Goal: Find specific page/section: Find specific page/section

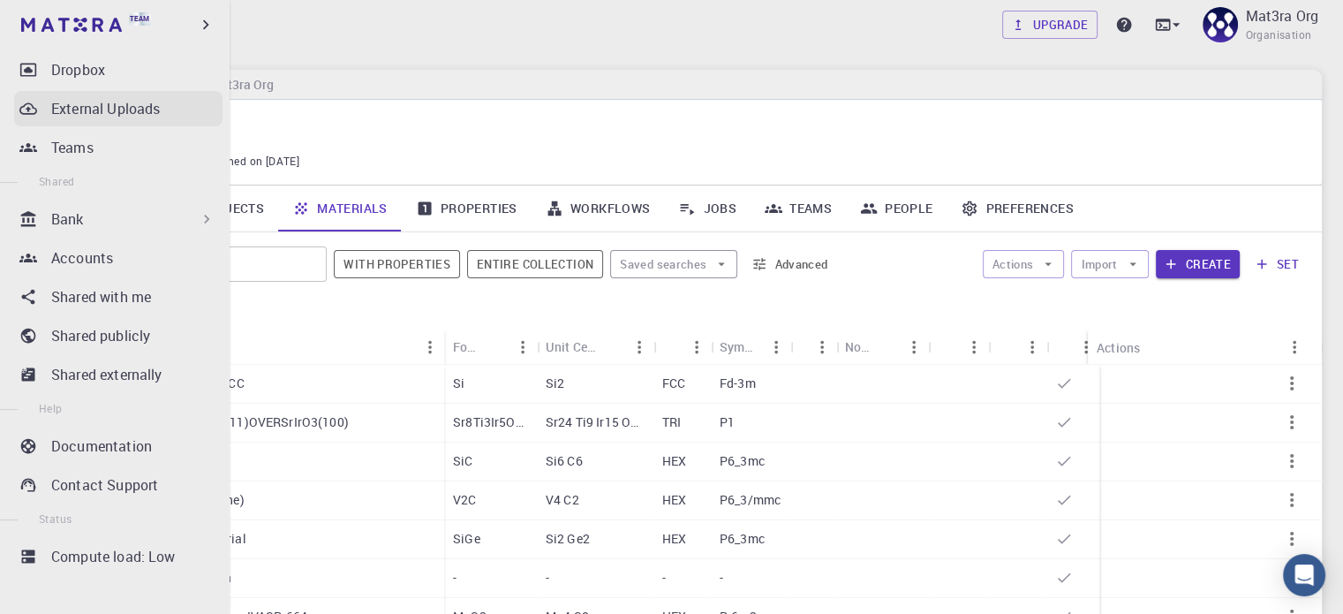
scroll to position [304, 0]
click at [74, 213] on p "Bank" at bounding box center [67, 217] width 33 height 21
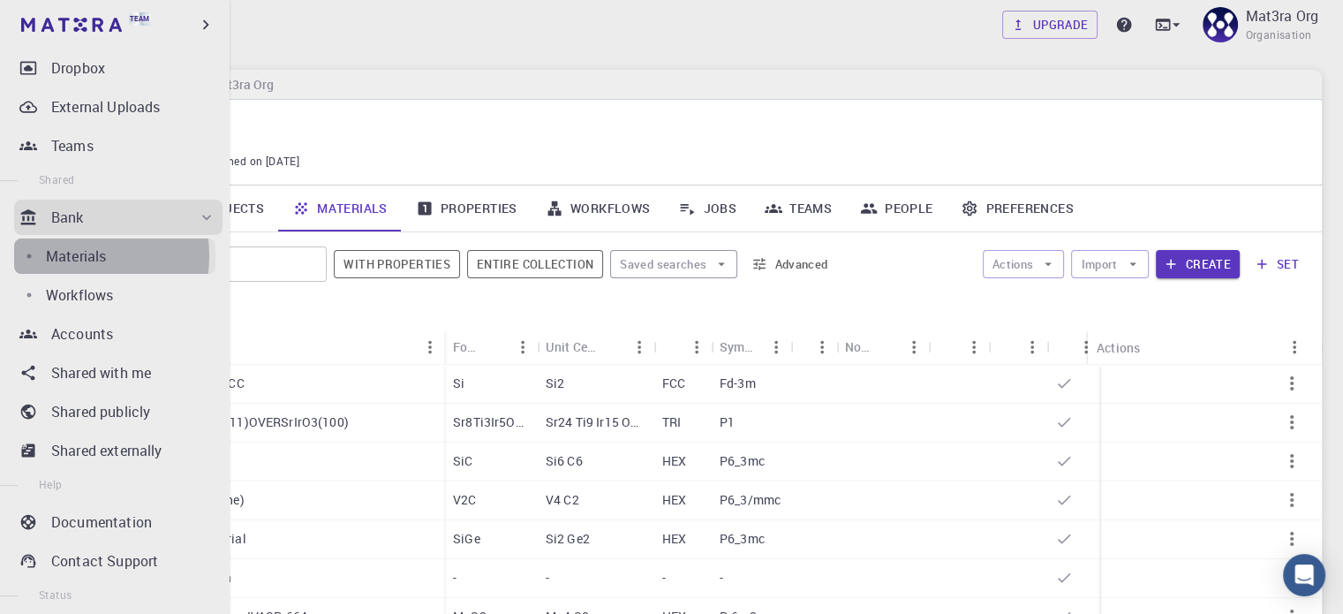
click at [67, 254] on p "Materials" at bounding box center [76, 255] width 60 height 21
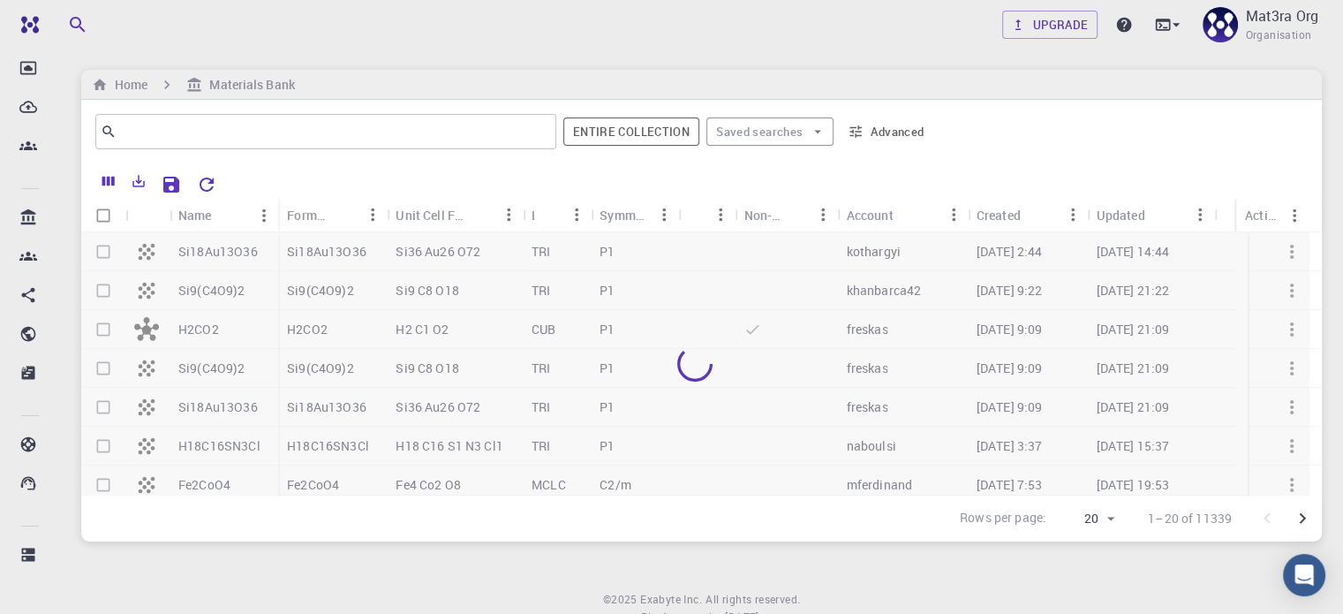
scroll to position [304, 0]
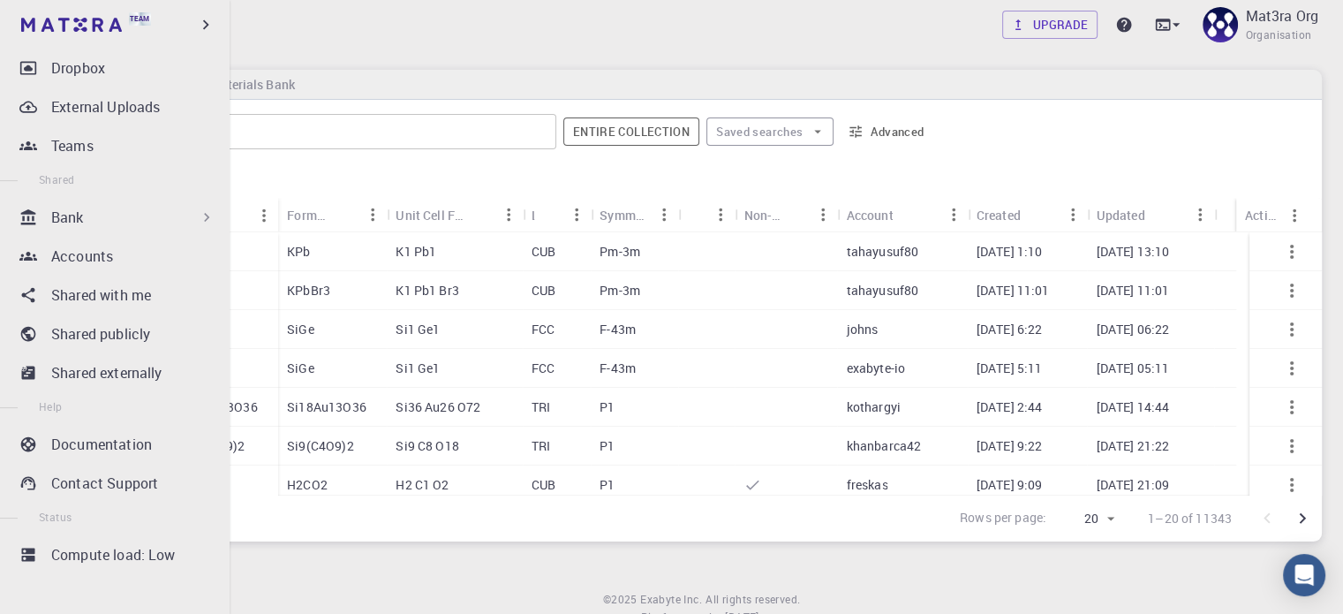
click at [46, 215] on div "Bank" at bounding box center [118, 217] width 208 height 35
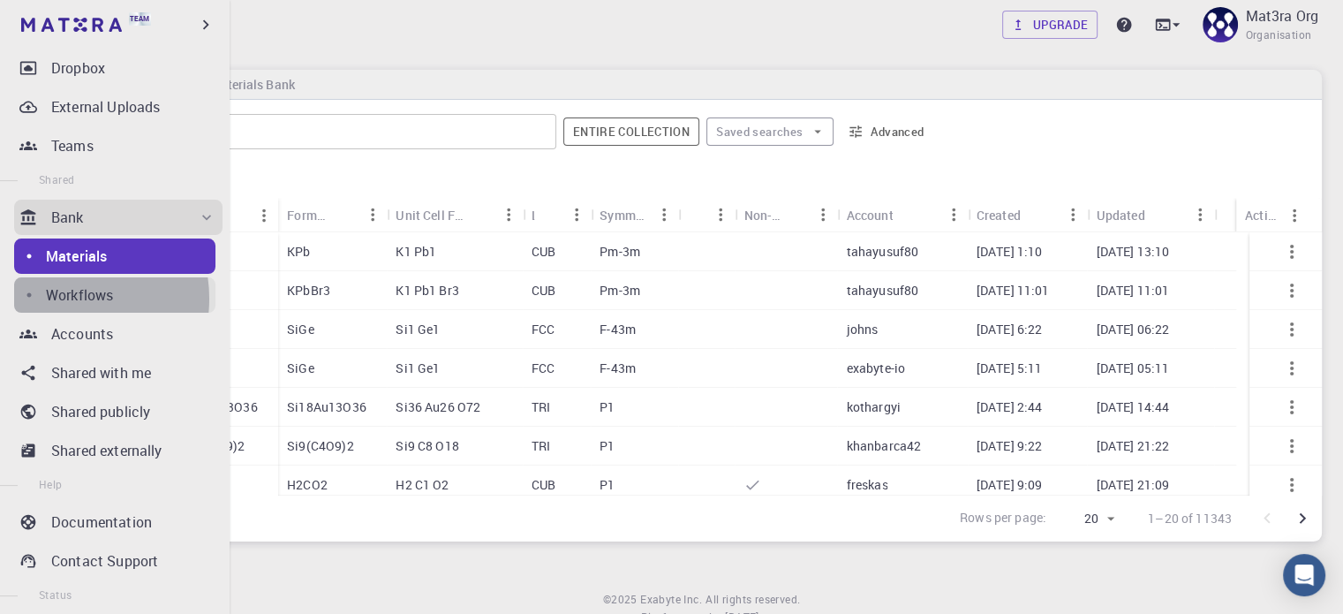
click at [59, 298] on p "Workflows" at bounding box center [79, 294] width 67 height 21
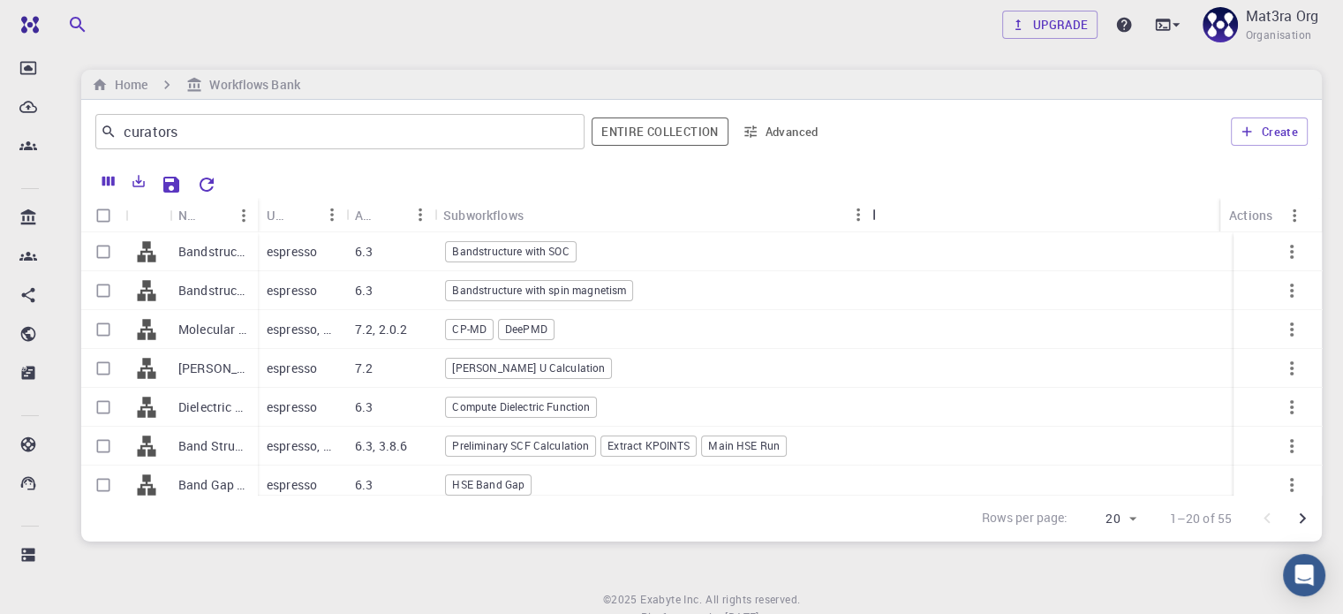
drag, startPoint x: 523, startPoint y: 211, endPoint x: 872, endPoint y: 218, distance: 349.6
click at [872, 218] on div "Subworkflows" at bounding box center [874, 215] width 18 height 34
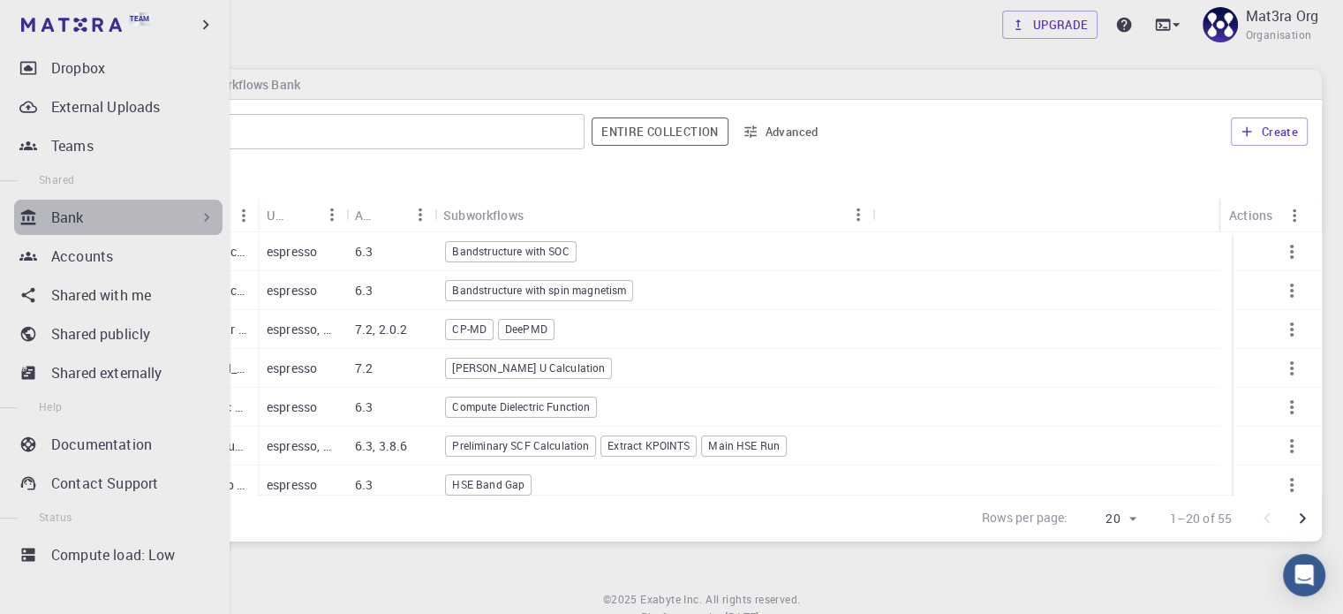
click at [128, 216] on div "Bank" at bounding box center [133, 217] width 164 height 21
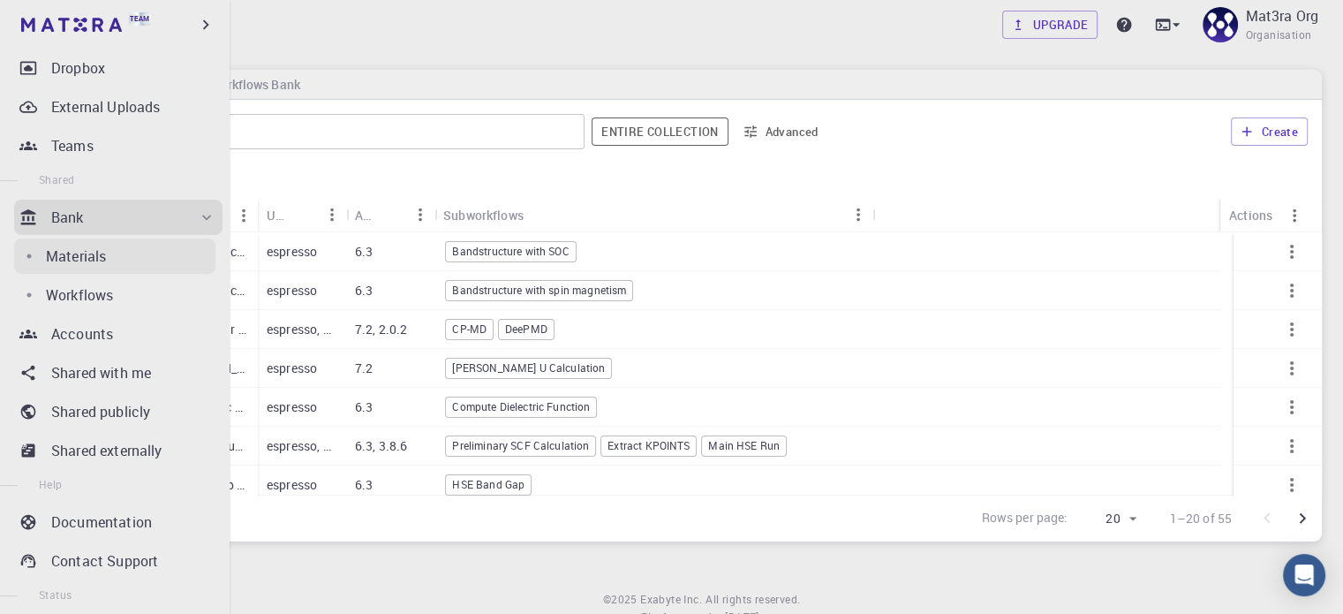
click at [109, 247] on div "Materials" at bounding box center [130, 255] width 169 height 21
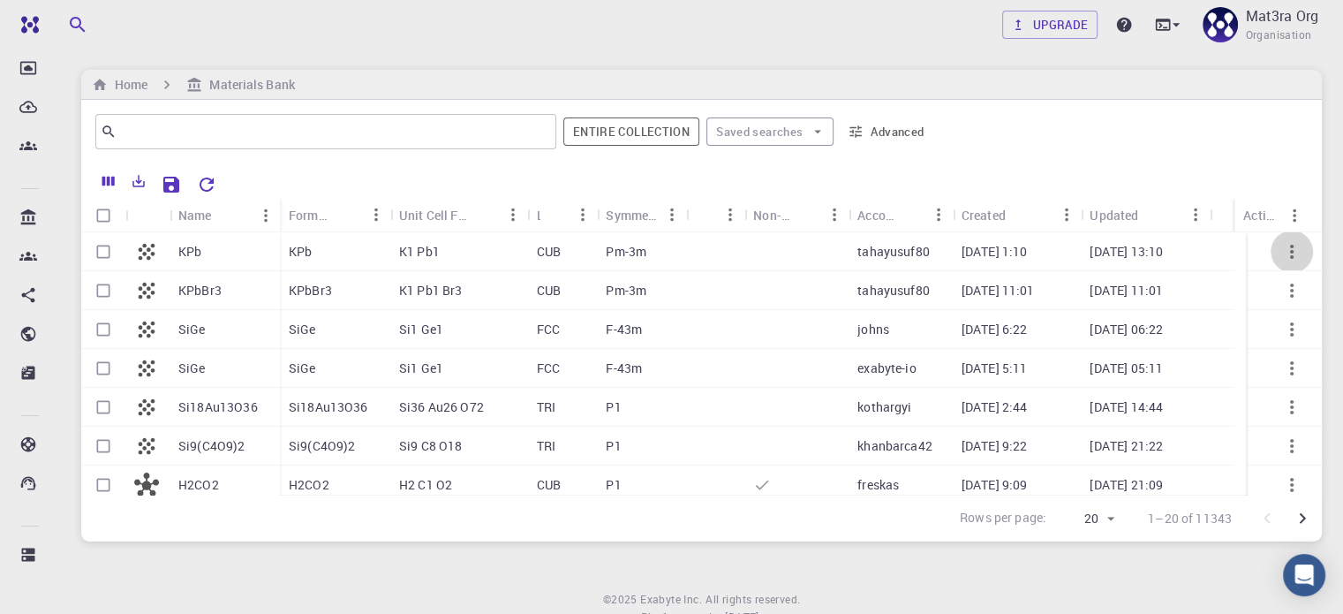
click at [1284, 257] on icon "button" at bounding box center [1291, 251] width 21 height 21
copy p "[DATE] 13:10"
drag, startPoint x: 1198, startPoint y: 249, endPoint x: 1206, endPoint y: 259, distance: 12.5
click at [1206, 259] on div "[DATE] 13:10" at bounding box center [1145, 251] width 129 height 39
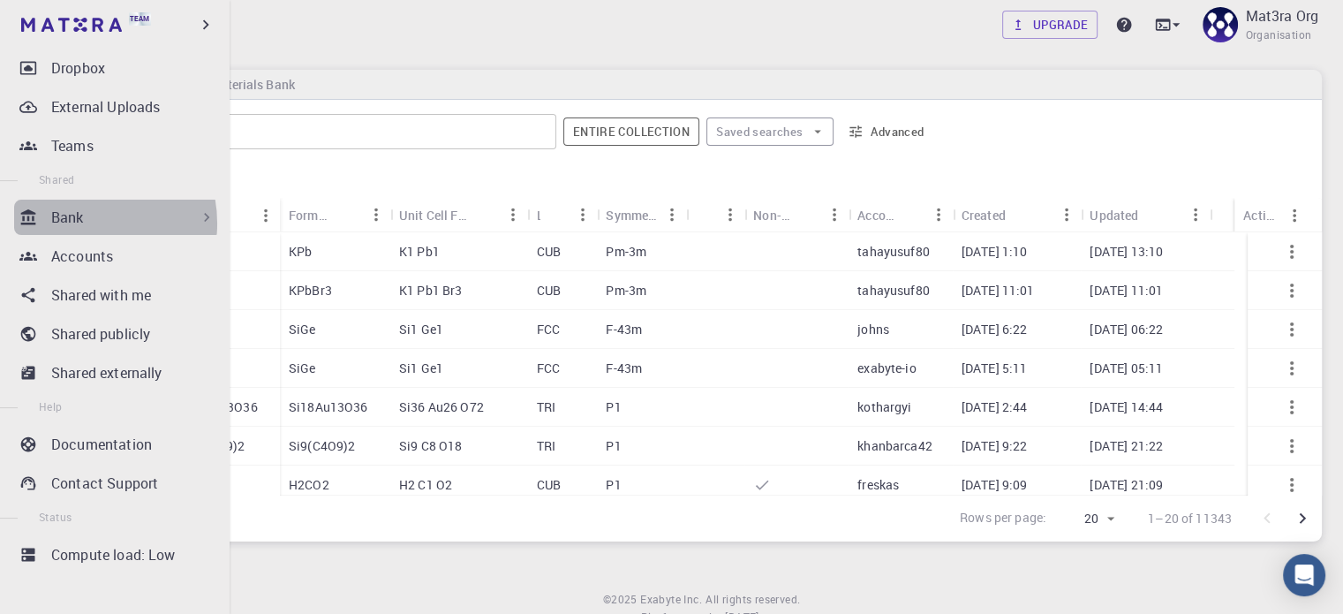
click at [79, 223] on p "Bank" at bounding box center [67, 217] width 33 height 21
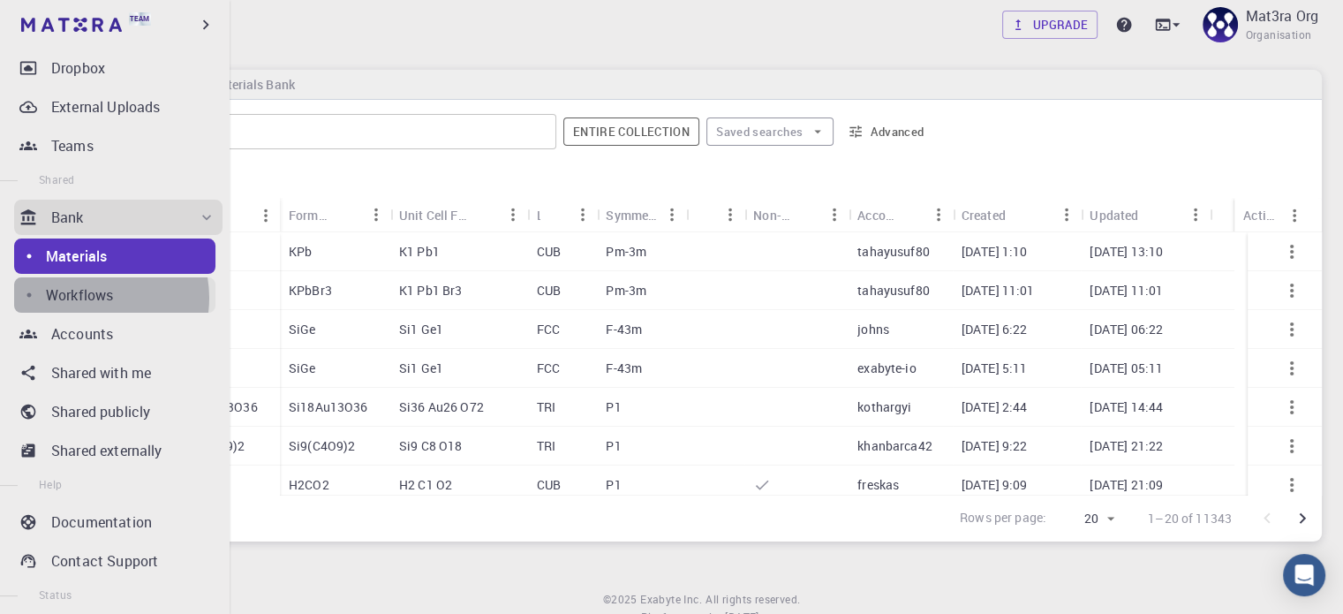
click at [91, 297] on p "Workflows" at bounding box center [79, 294] width 67 height 21
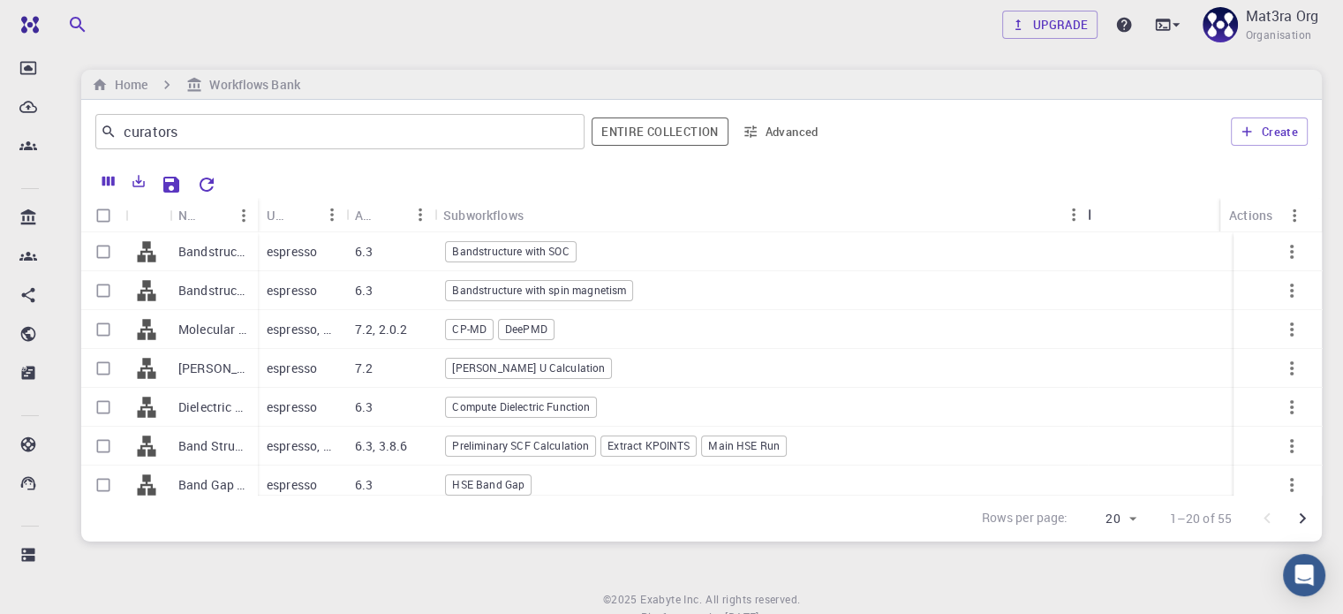
drag, startPoint x: 524, startPoint y: 215, endPoint x: 1089, endPoint y: 219, distance: 565.0
click at [1089, 219] on div "Subworkflows" at bounding box center [1090, 215] width 18 height 34
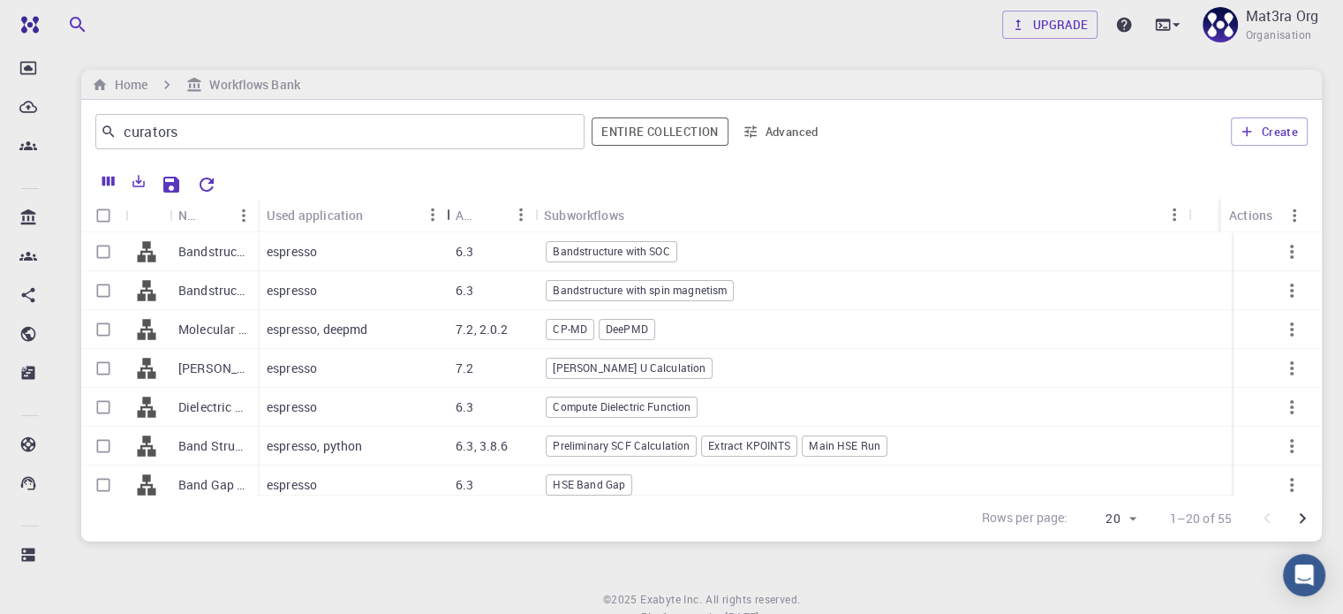
drag, startPoint x: 347, startPoint y: 211, endPoint x: 448, endPoint y: 214, distance: 101.6
click at [448, 214] on div "Used application" at bounding box center [449, 215] width 18 height 34
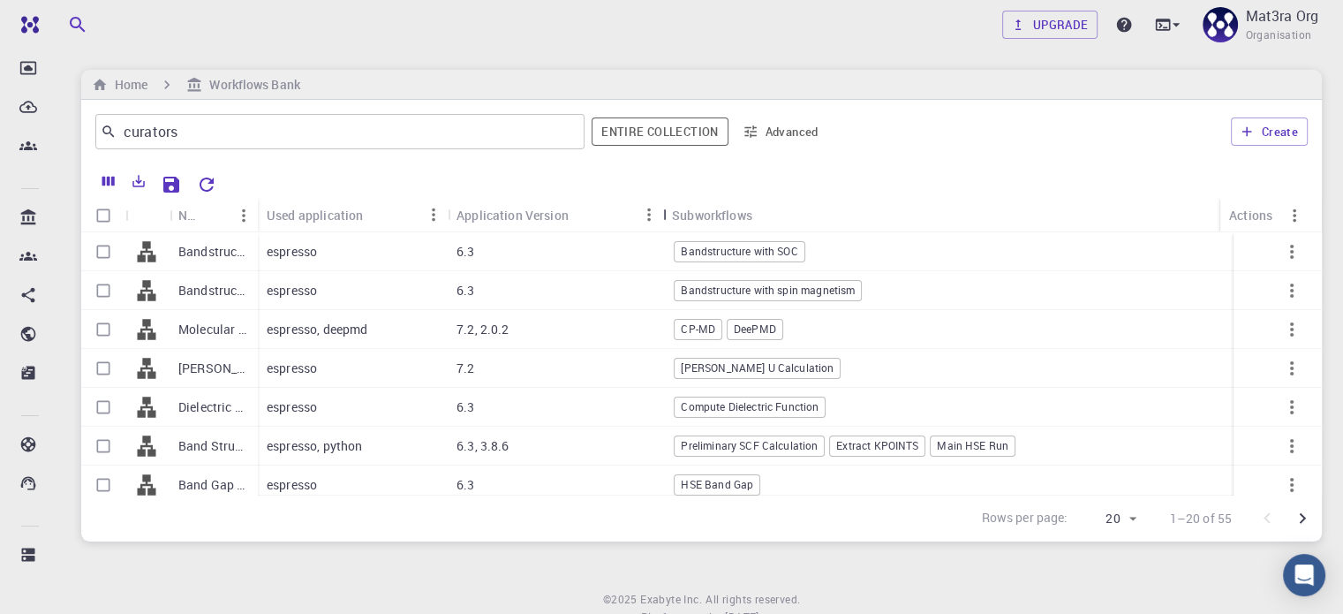
drag, startPoint x: 538, startPoint y: 214, endPoint x: 665, endPoint y: 222, distance: 127.4
click at [665, 222] on div "Application Version" at bounding box center [665, 215] width 18 height 34
click at [102, 179] on icon "Columns" at bounding box center [109, 181] width 16 height 16
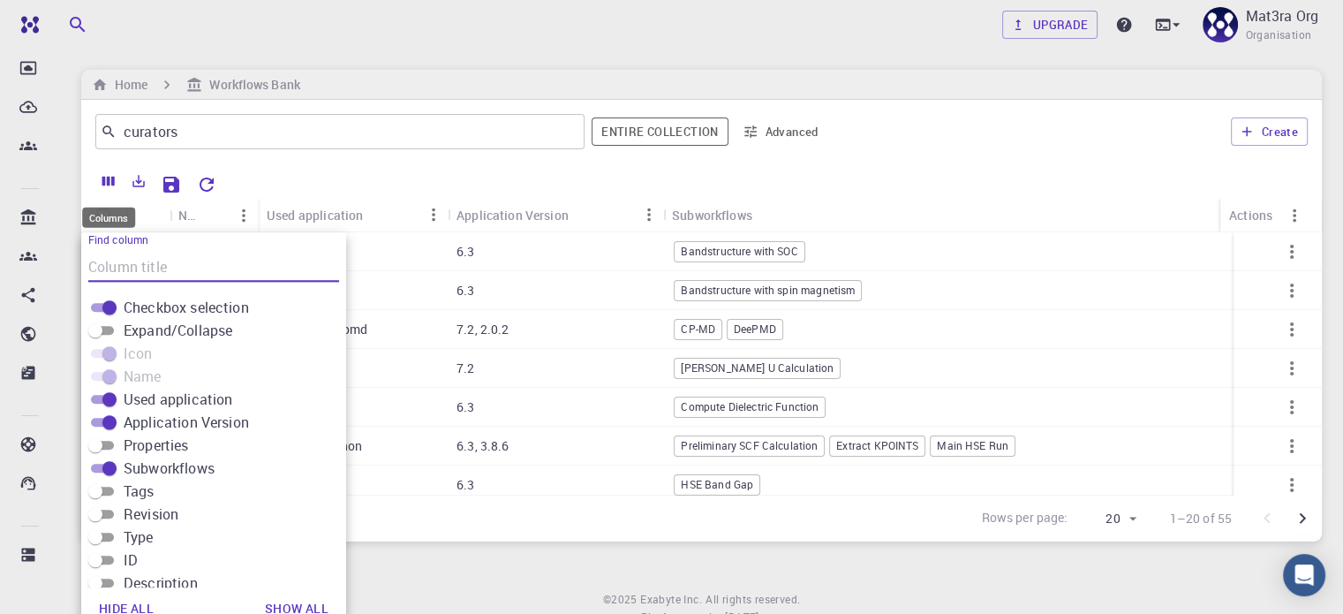
scroll to position [16, 0]
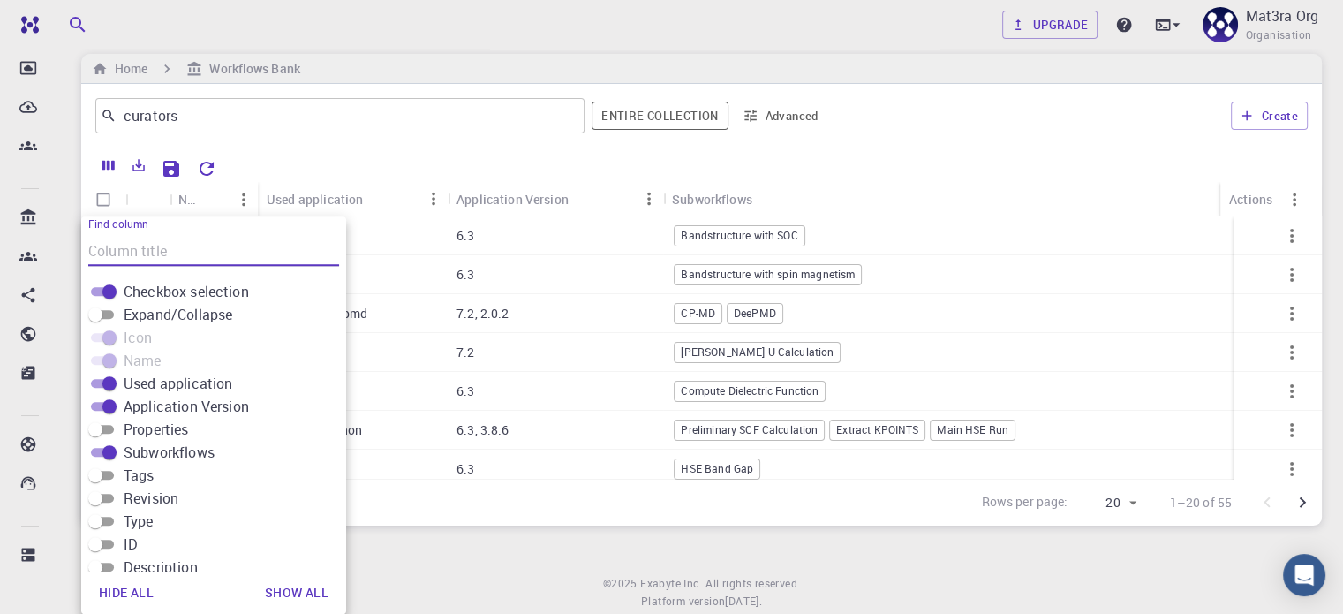
click at [109, 475] on input "Tags" at bounding box center [96, 474] width 64 height 21
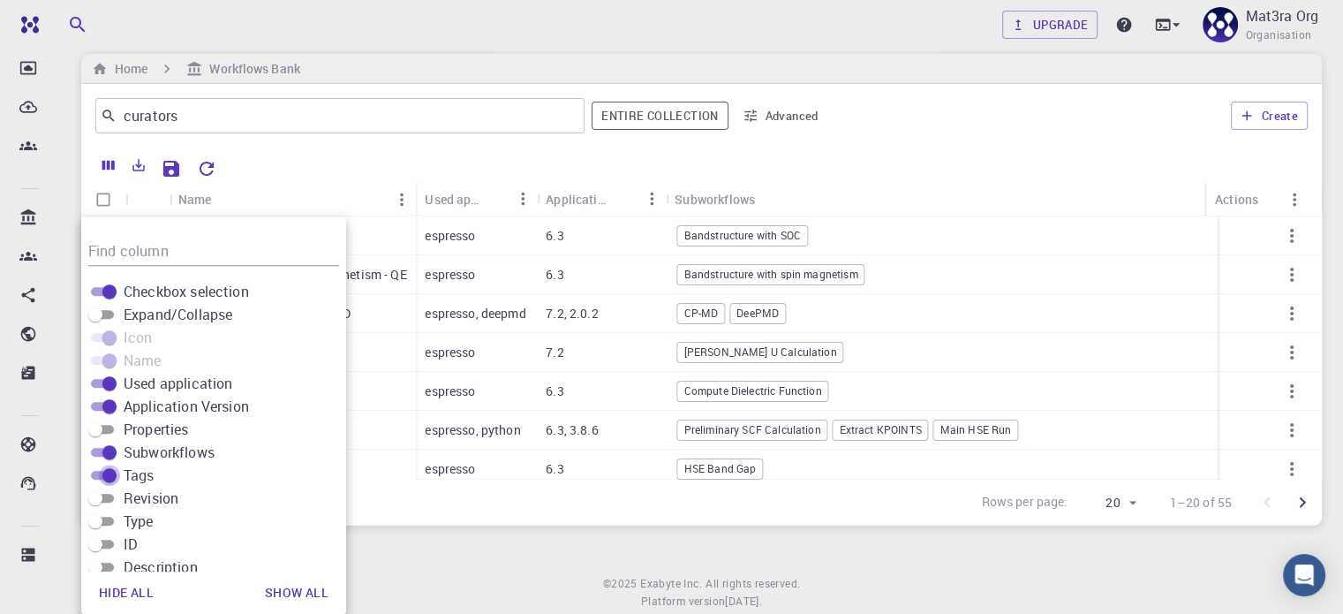
click at [94, 471] on input "Tags" at bounding box center [110, 474] width 64 height 21
checkbox input "false"
click at [110, 493] on input "Revision" at bounding box center [96, 497] width 64 height 21
click at [92, 493] on input "Revision" at bounding box center [110, 497] width 64 height 21
checkbox input "false"
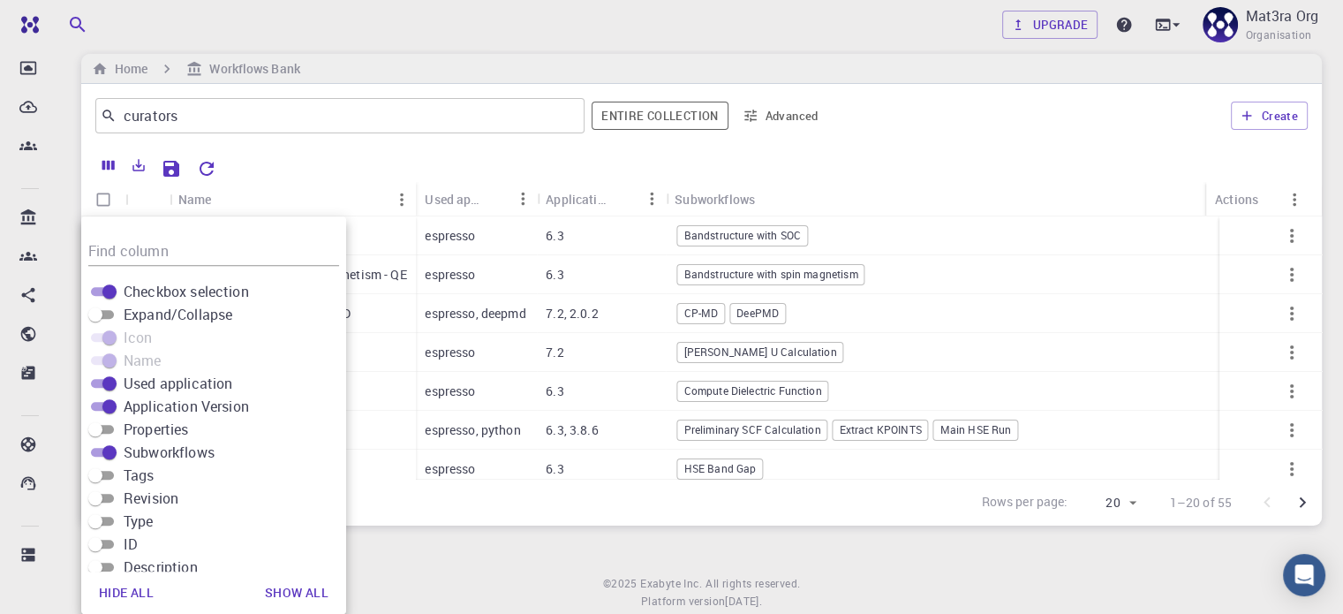
click at [109, 517] on input "Type" at bounding box center [96, 520] width 64 height 21
click at [96, 520] on input "Type" at bounding box center [110, 520] width 64 height 21
checkbox input "false"
click at [107, 539] on input "ID" at bounding box center [96, 543] width 64 height 21
click at [93, 538] on input "ID" at bounding box center [110, 543] width 64 height 21
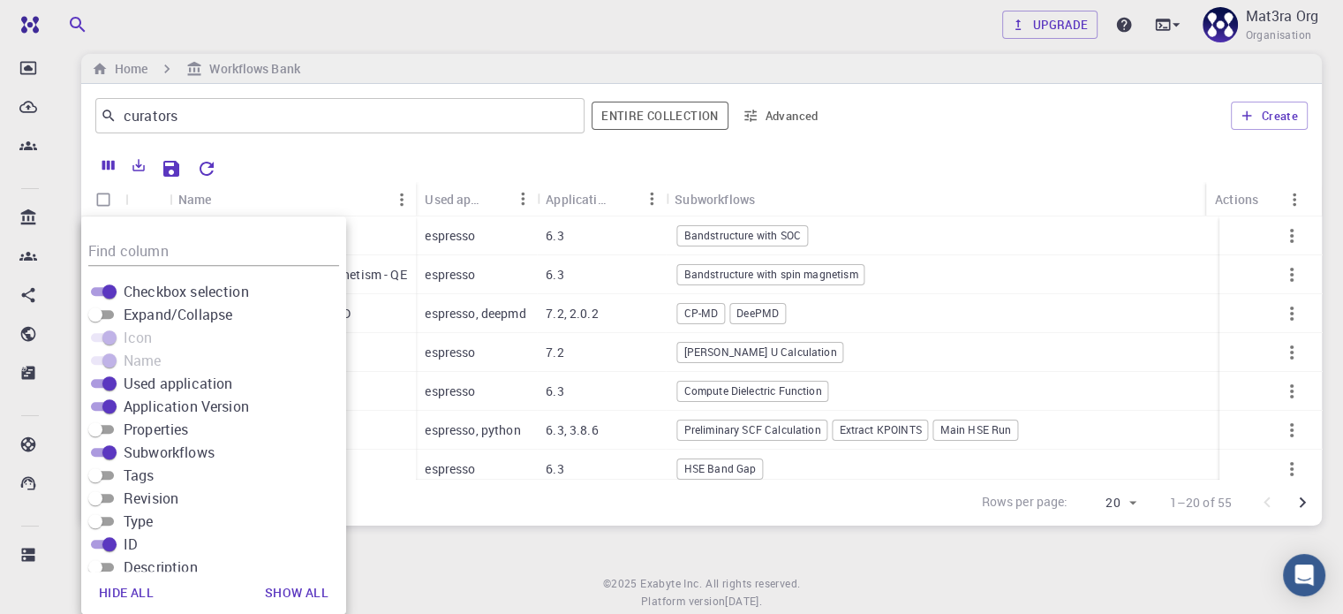
checkbox input "false"
click at [108, 561] on input "Description" at bounding box center [96, 566] width 64 height 21
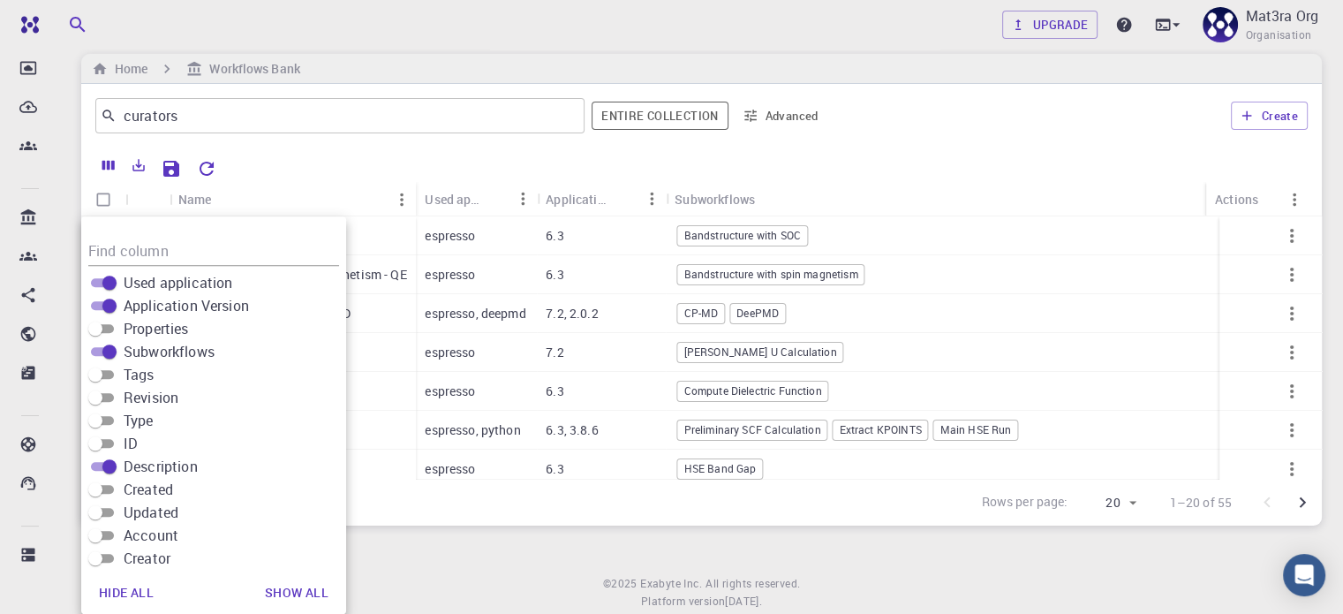
scroll to position [128, 0]
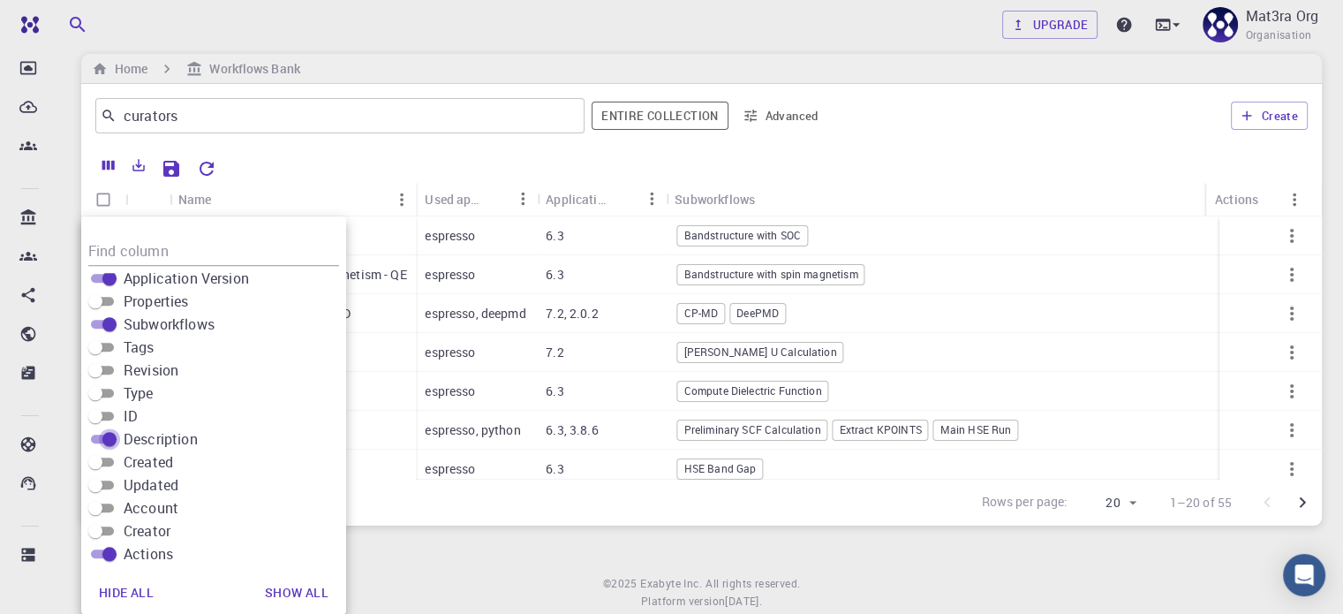
click at [93, 436] on input "Description" at bounding box center [110, 438] width 64 height 21
checkbox input "false"
click at [110, 458] on input "Created" at bounding box center [96, 461] width 64 height 21
click at [91, 456] on input "Created" at bounding box center [110, 461] width 64 height 21
checkbox input "false"
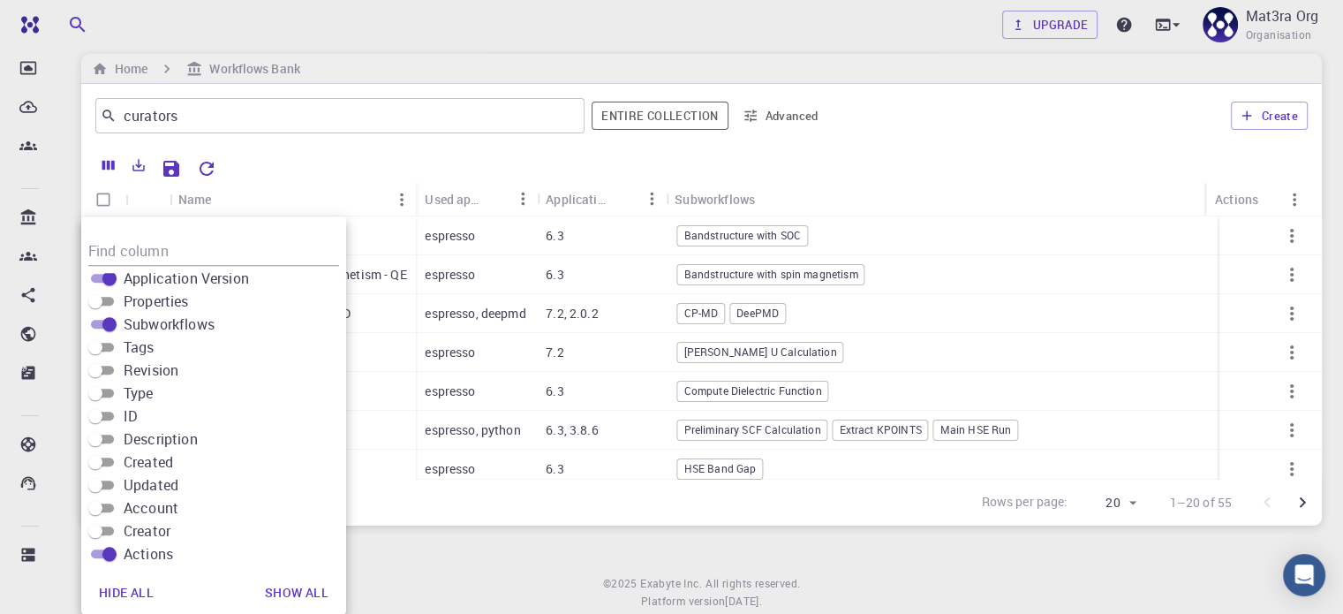
click at [109, 481] on input "Updated" at bounding box center [96, 484] width 64 height 21
checkbox input "true"
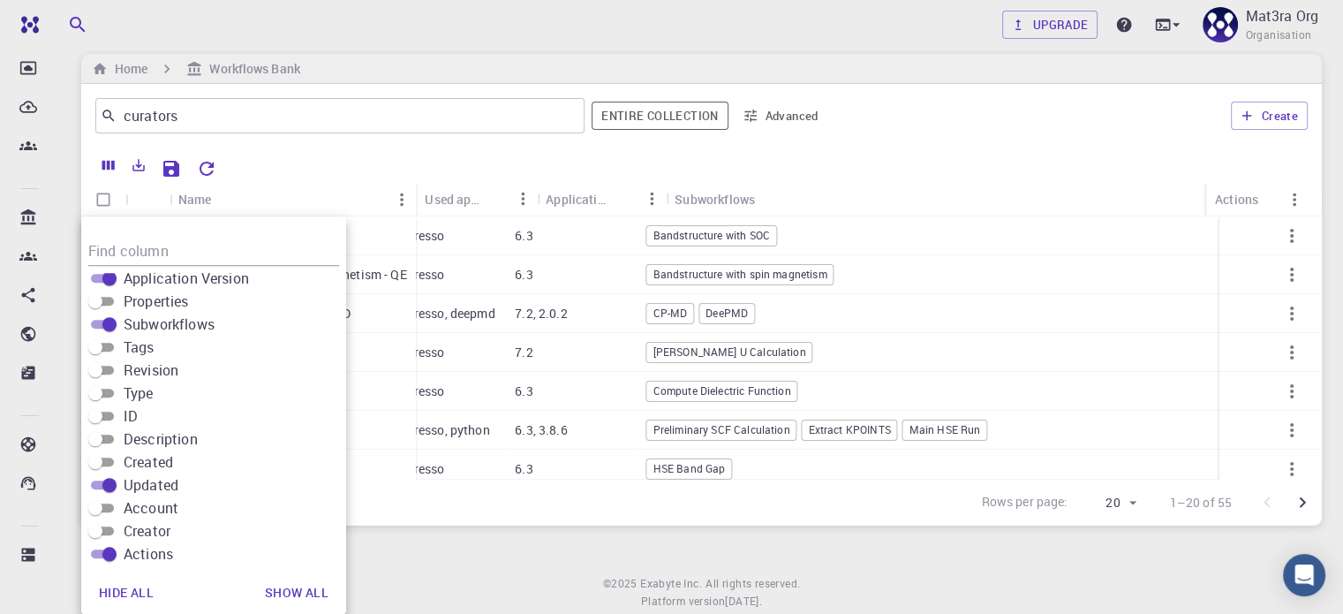
scroll to position [0, 0]
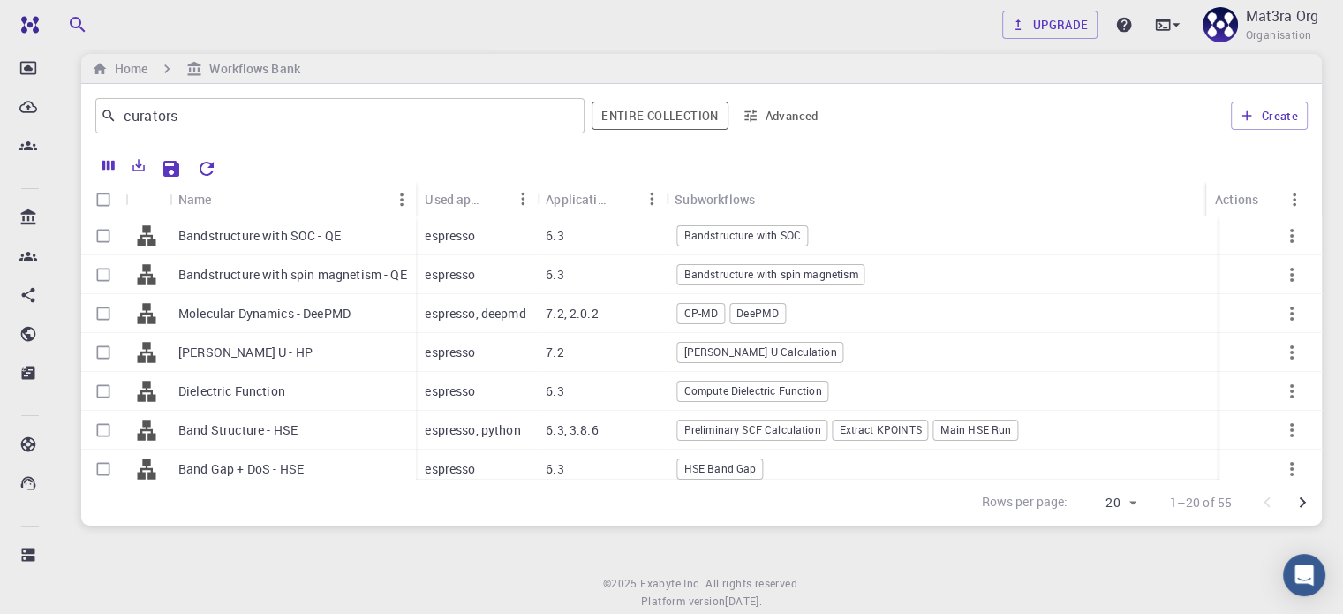
click at [836, 203] on div "Subworkflows" at bounding box center [1008, 199] width 669 height 34
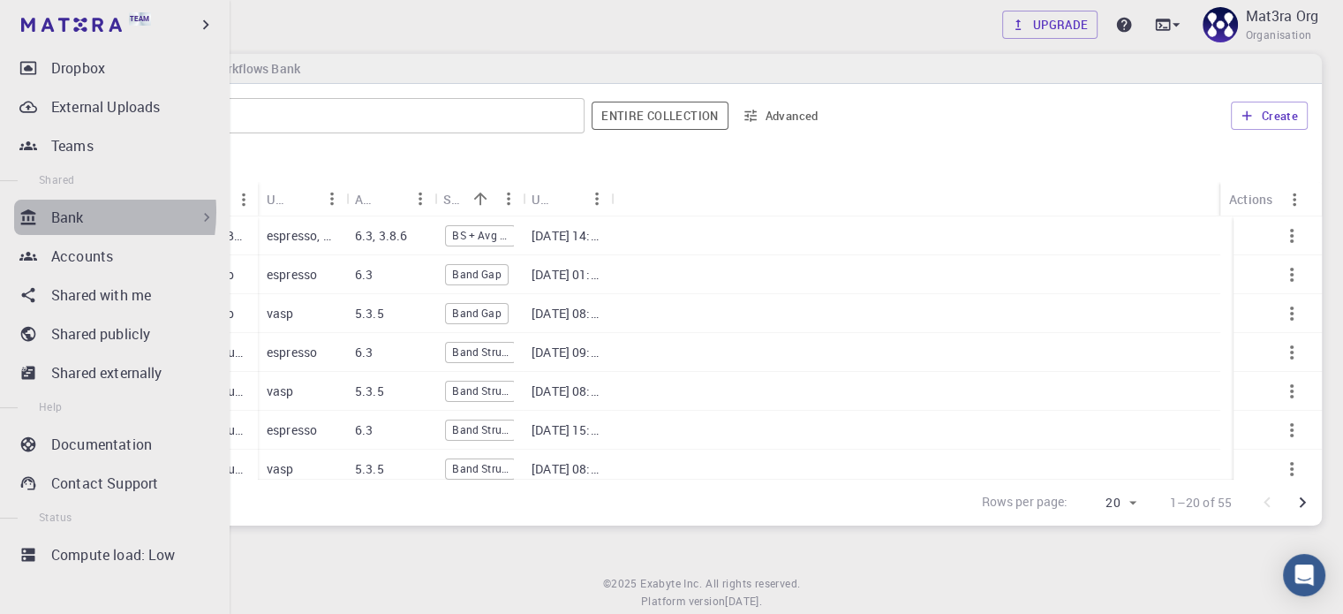
click at [51, 212] on p "Bank" at bounding box center [67, 217] width 33 height 21
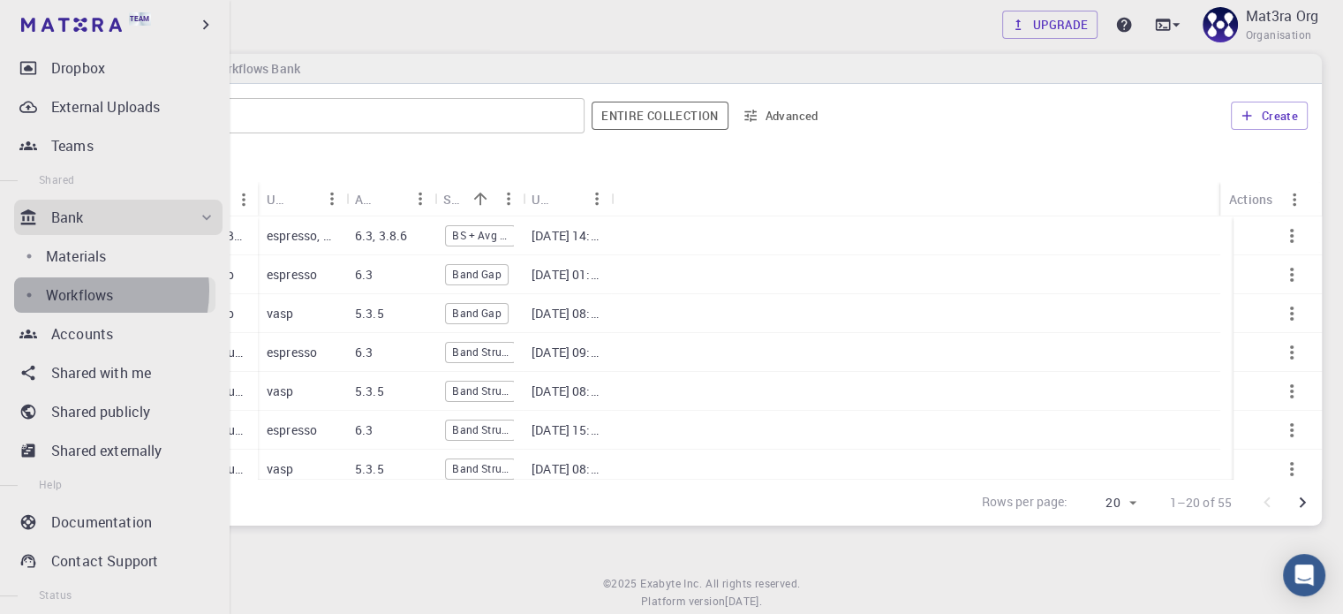
click at [79, 290] on p "Workflows" at bounding box center [79, 294] width 67 height 21
click at [89, 297] on p "Workflows" at bounding box center [79, 294] width 67 height 21
click at [132, 290] on div "Workflows" at bounding box center [130, 294] width 169 height 21
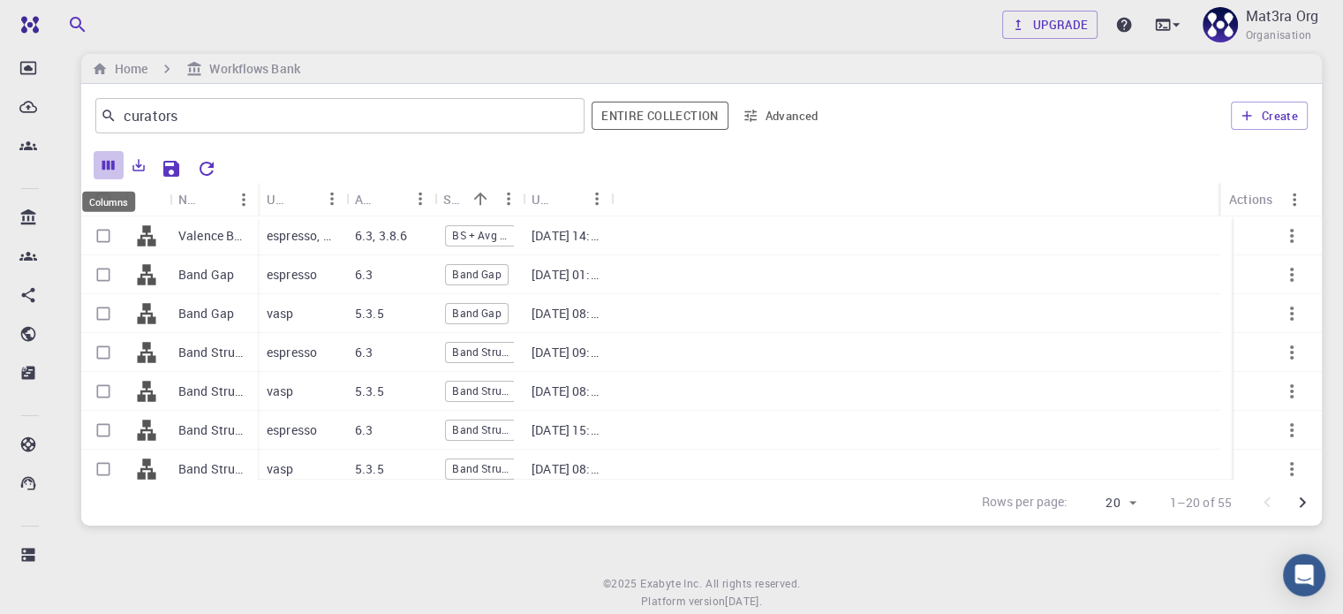
click at [110, 164] on icon "Columns" at bounding box center [109, 165] width 16 height 16
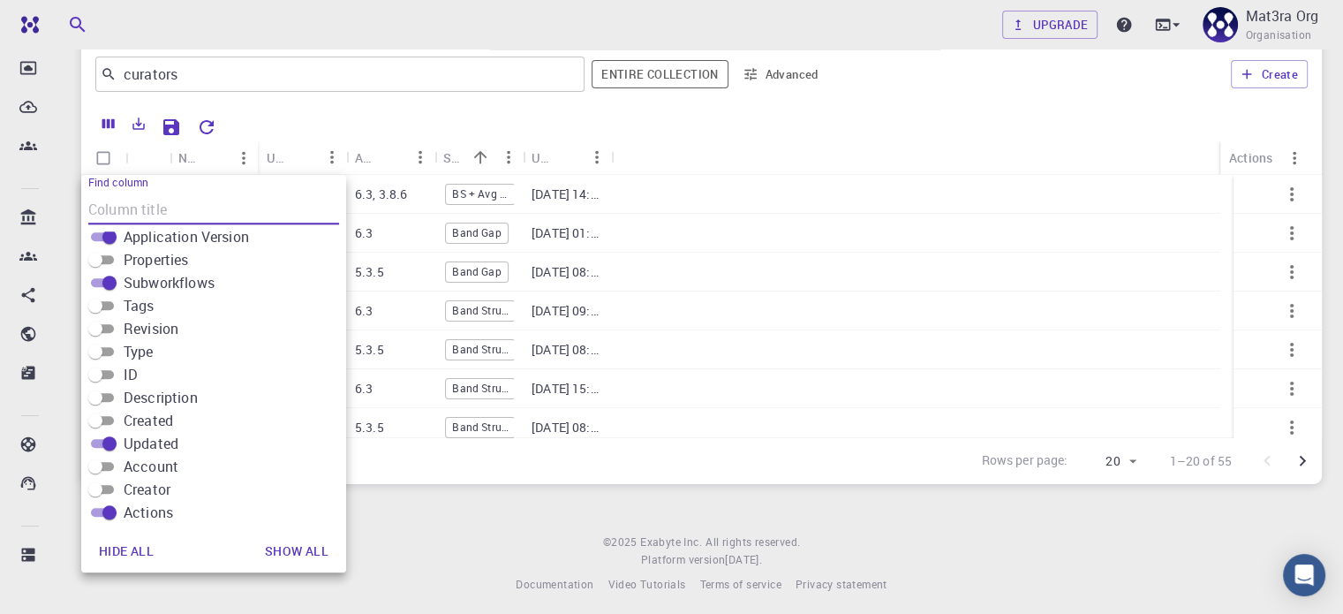
scroll to position [64, 0]
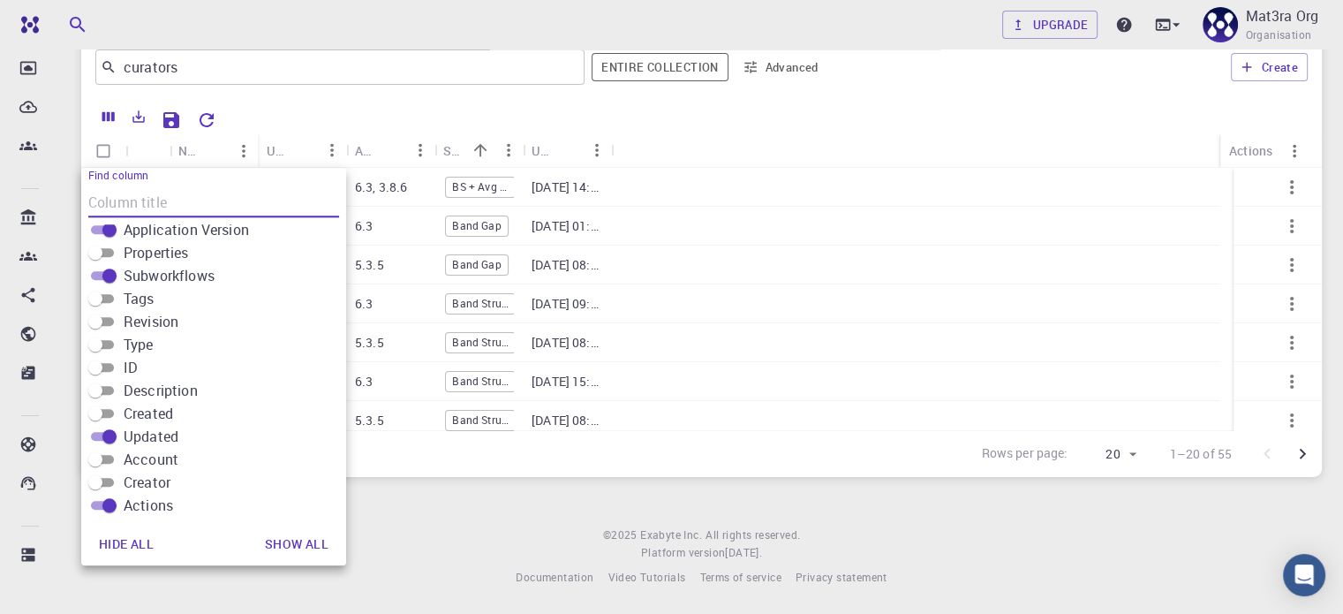
click at [106, 410] on input "Created" at bounding box center [96, 413] width 64 height 21
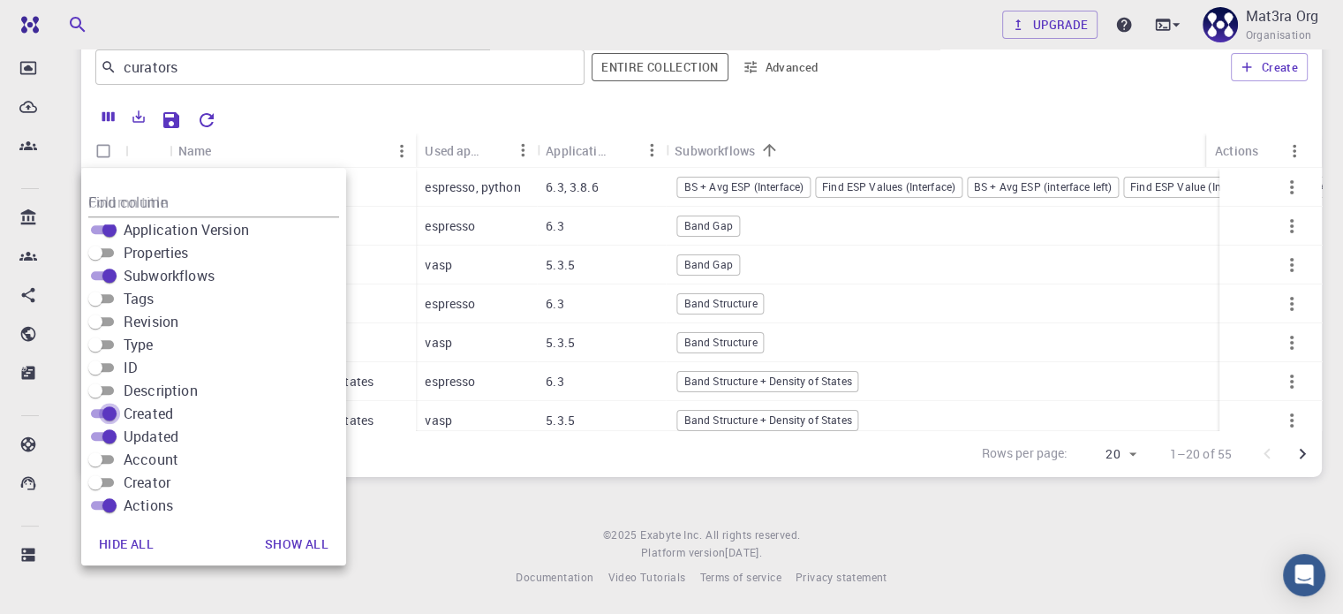
click at [95, 409] on input "Created" at bounding box center [110, 413] width 64 height 21
checkbox input "false"
click at [109, 459] on input "Account" at bounding box center [96, 458] width 64 height 21
checkbox input "true"
click at [109, 479] on input "Creator" at bounding box center [96, 481] width 64 height 21
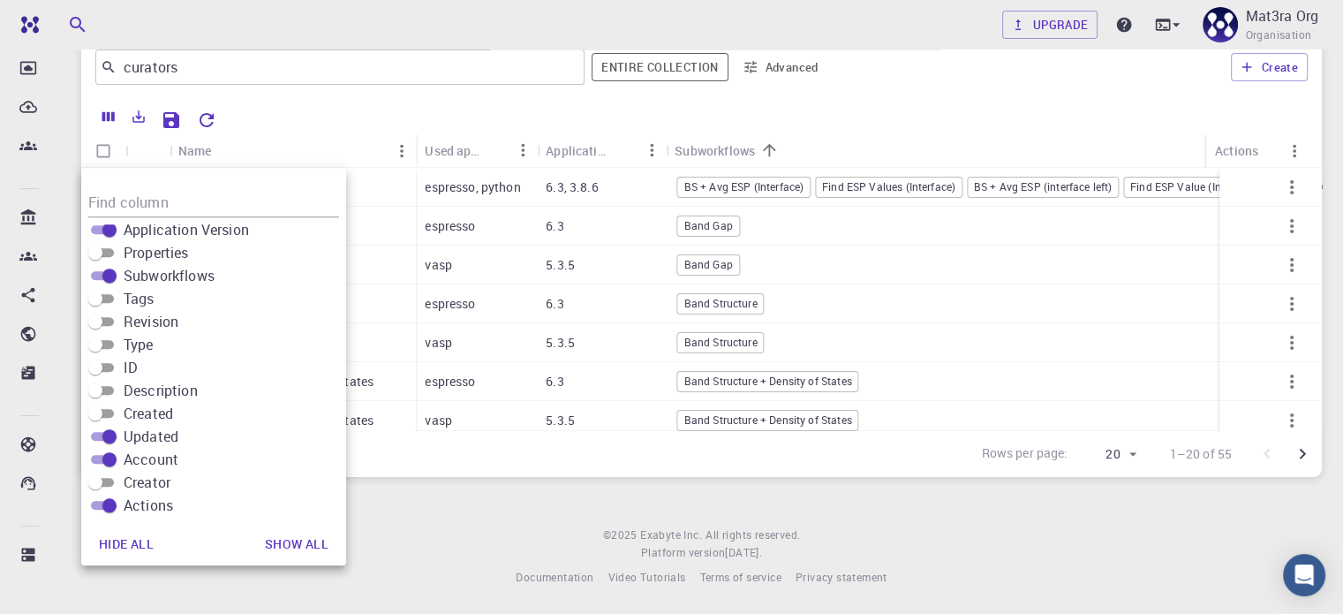
checkbox input "true"
click at [290, 543] on button "Show all" at bounding box center [297, 543] width 92 height 35
checkbox input "true"
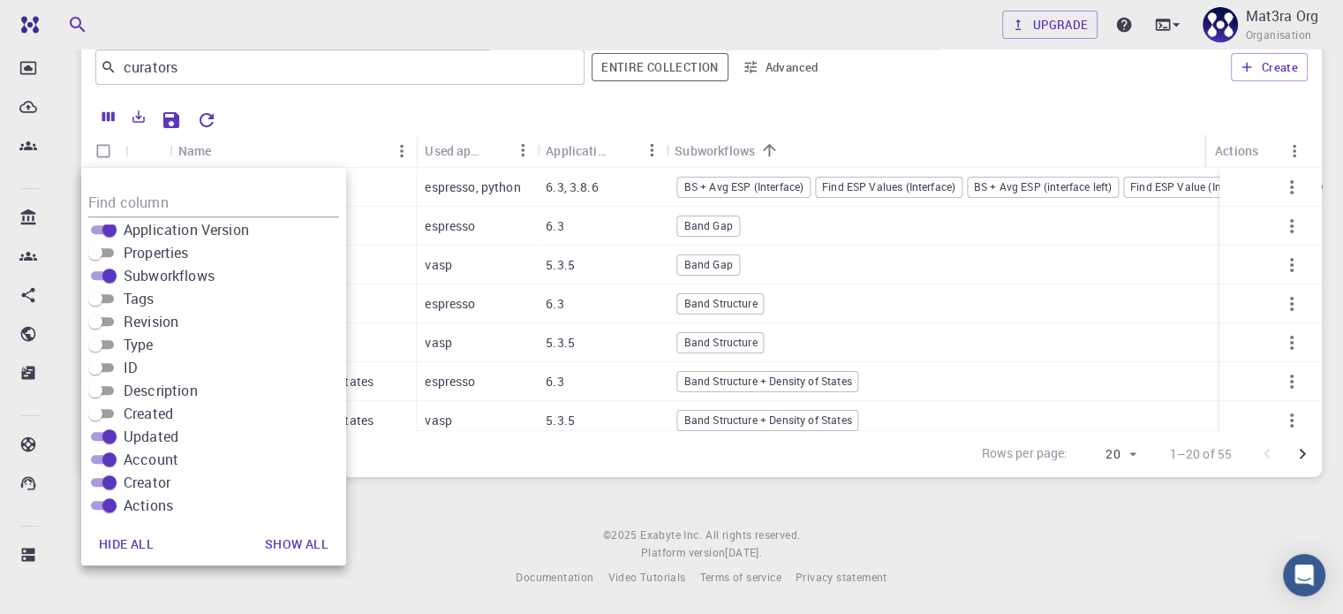
checkbox input "true"
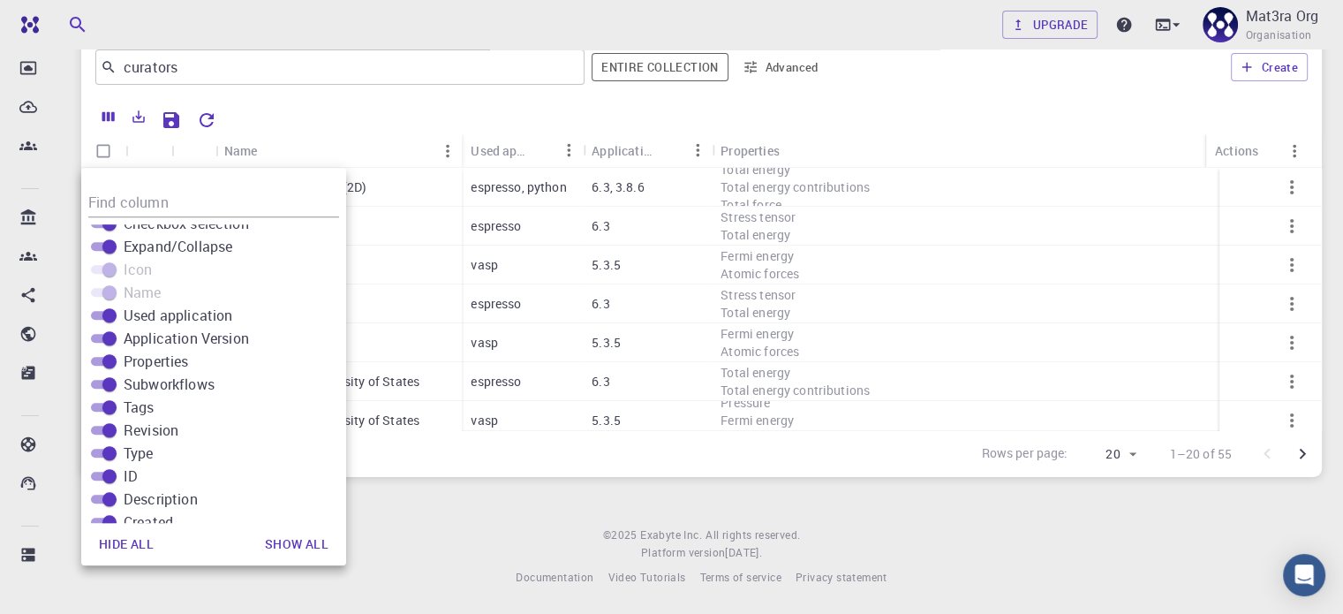
scroll to position [0, 0]
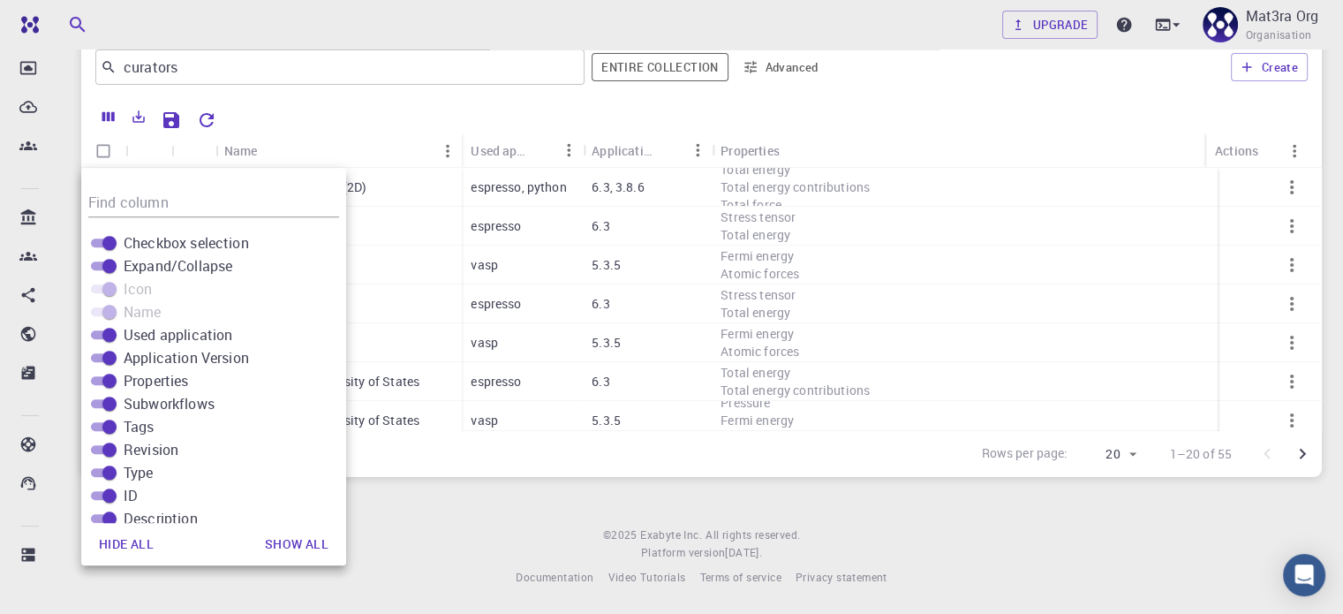
click at [395, 518] on div "Upgrade Mat3ra Org Organisation Home Workflows Bank curators ​ Entire collectio…" at bounding box center [701, 275] width 1283 height 679
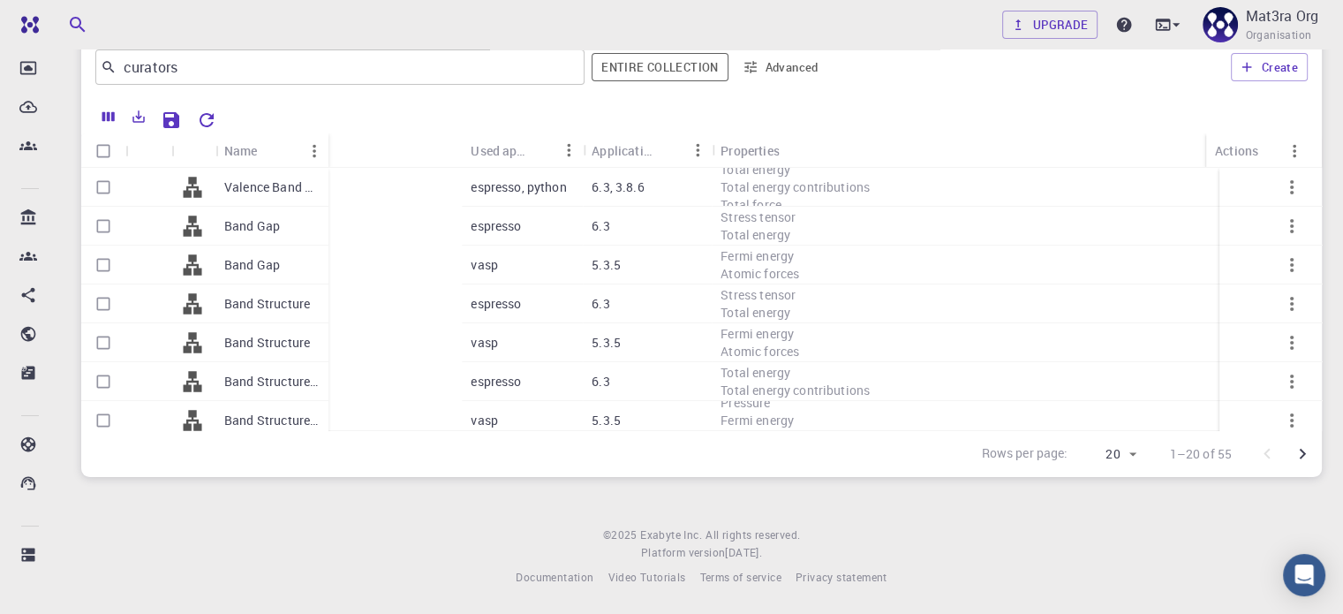
drag, startPoint x: 462, startPoint y: 141, endPoint x: 328, endPoint y: 136, distance: 133.4
click at [328, 136] on div "Name Used application Application Version Properties Subworkflows Tags Revision…" at bounding box center [701, 150] width 1240 height 34
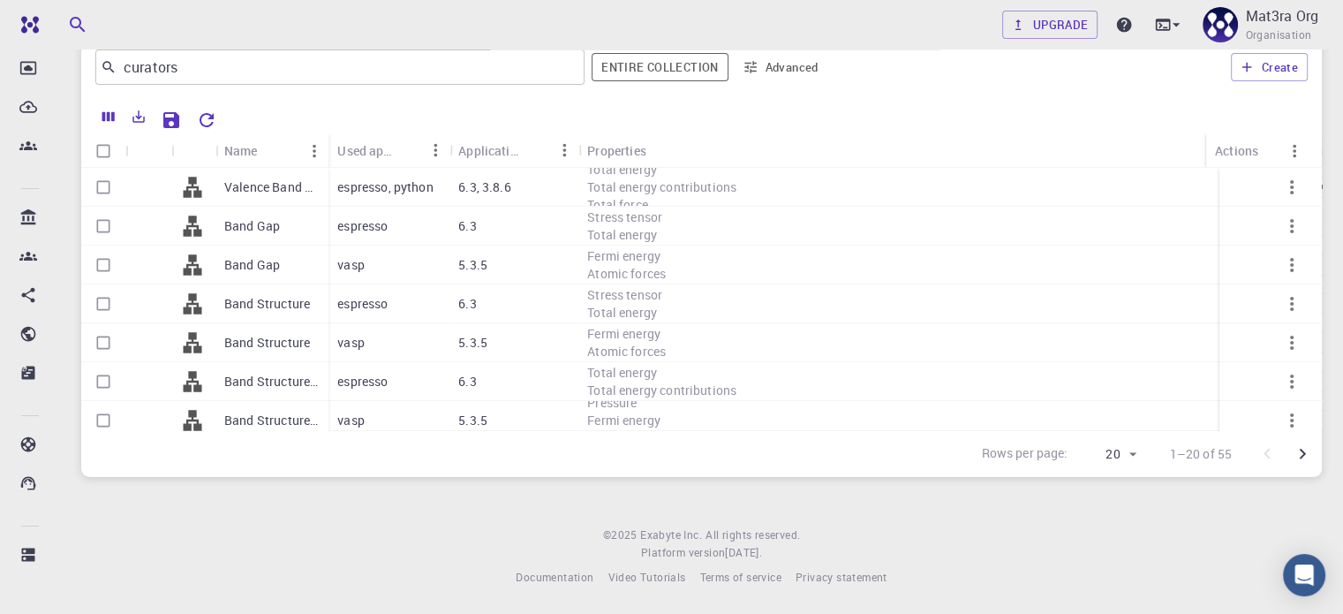
click at [154, 147] on div "Expand/Collapse" at bounding box center [148, 150] width 28 height 34
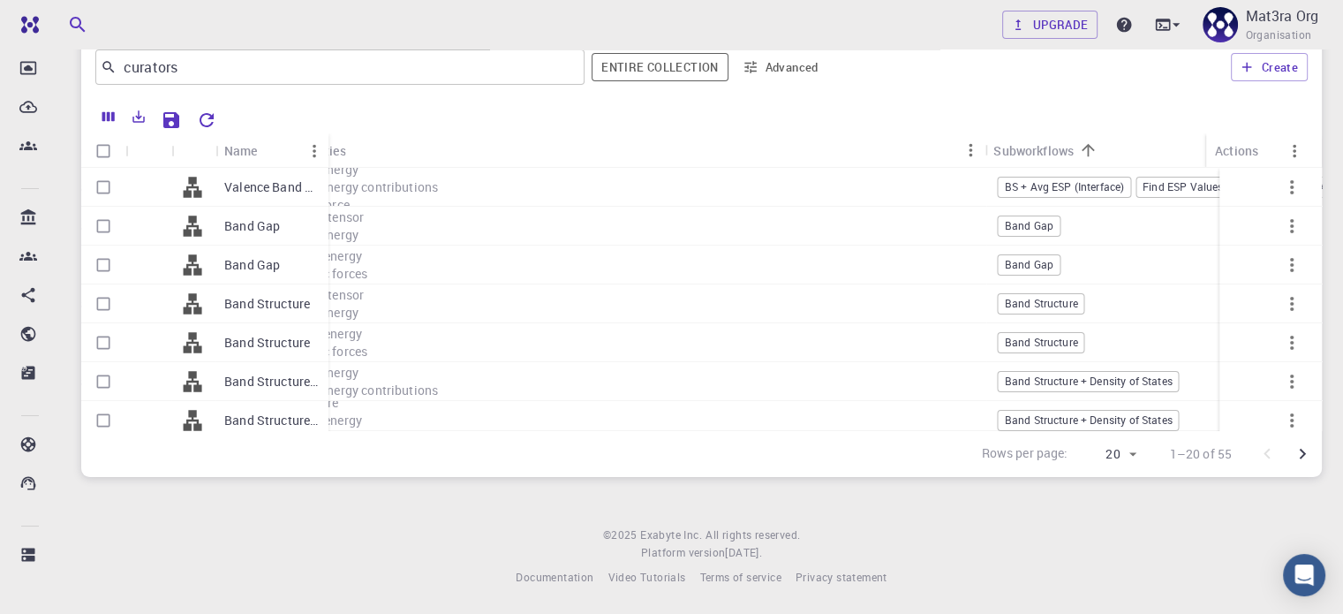
scroll to position [0, 300]
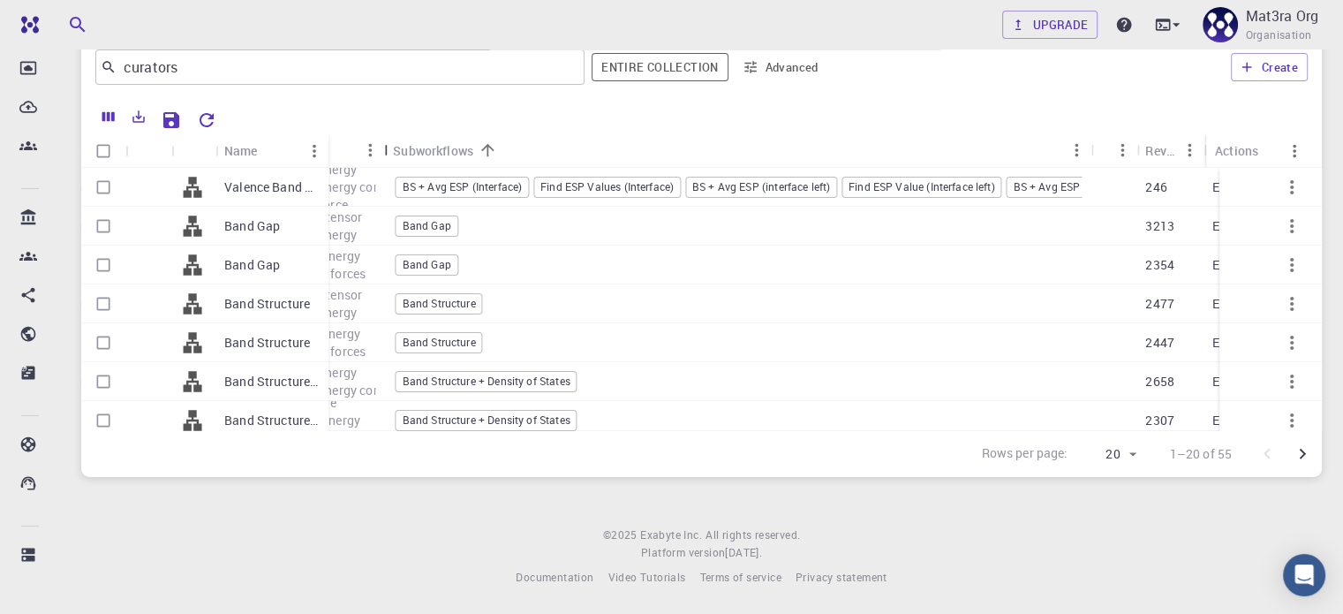
drag, startPoint x: 985, startPoint y: 158, endPoint x: 385, endPoint y: 147, distance: 600.4
click at [385, 147] on div "Properties" at bounding box center [386, 150] width 18 height 34
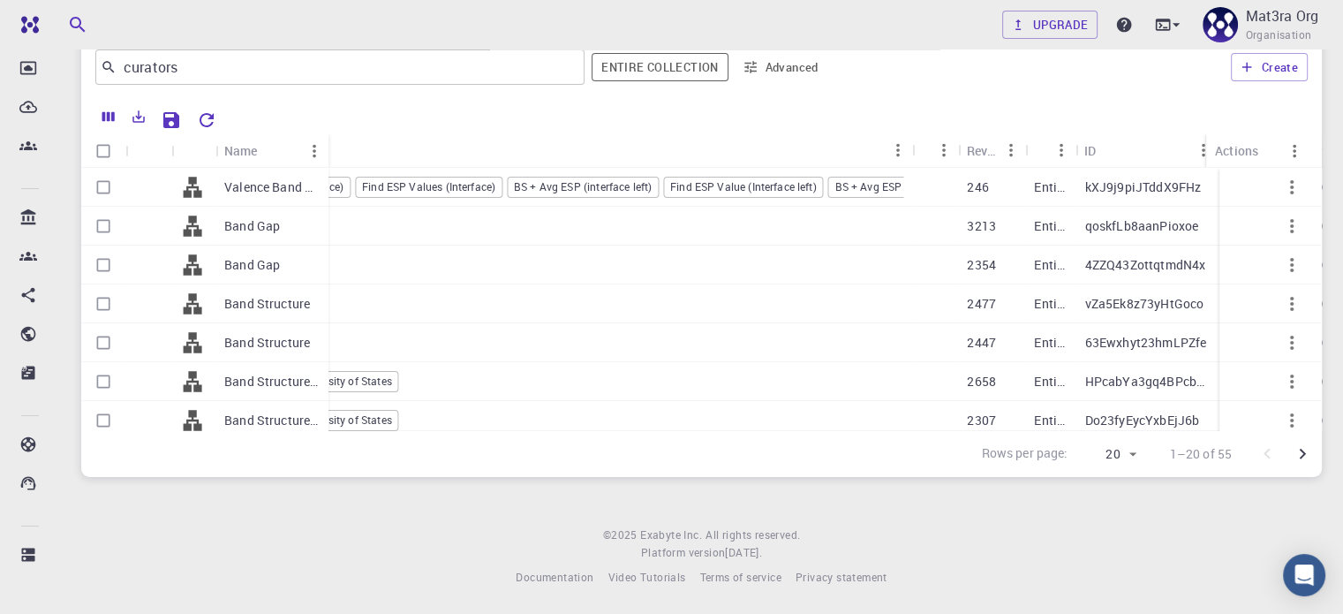
scroll to position [0, 493]
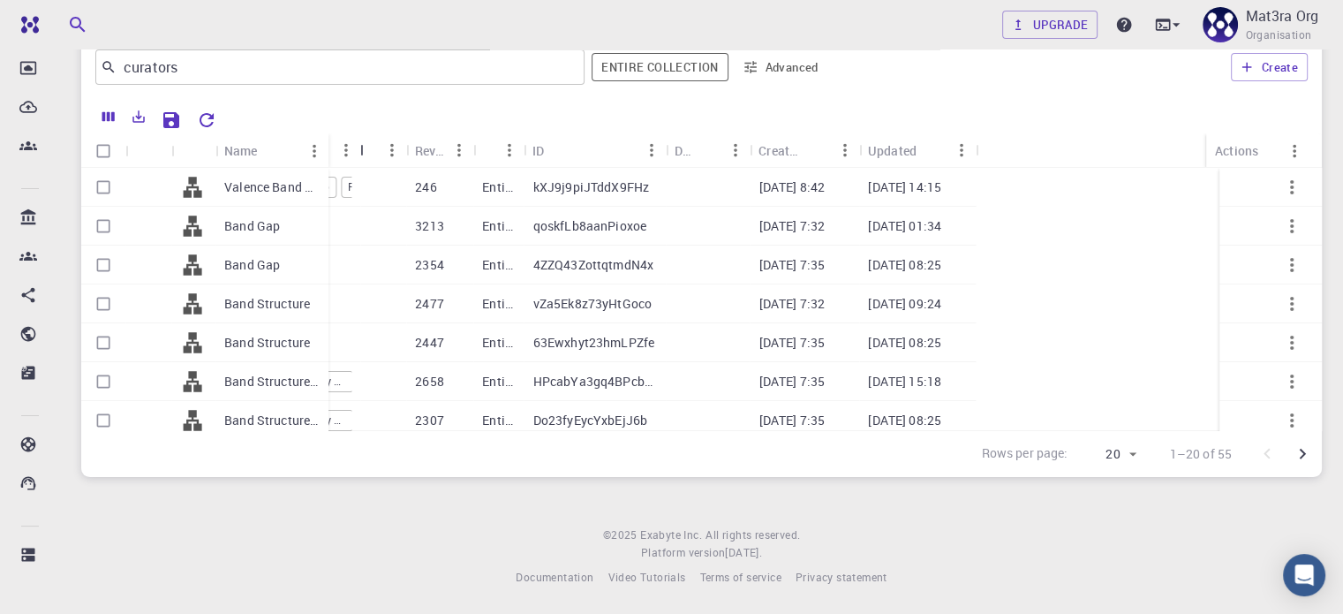
drag, startPoint x: 895, startPoint y: 151, endPoint x: 358, endPoint y: 121, distance: 538.4
click at [358, 121] on div "Name Used application Application Version Properties Subworkflows Tags Revision…" at bounding box center [701, 288] width 1240 height 378
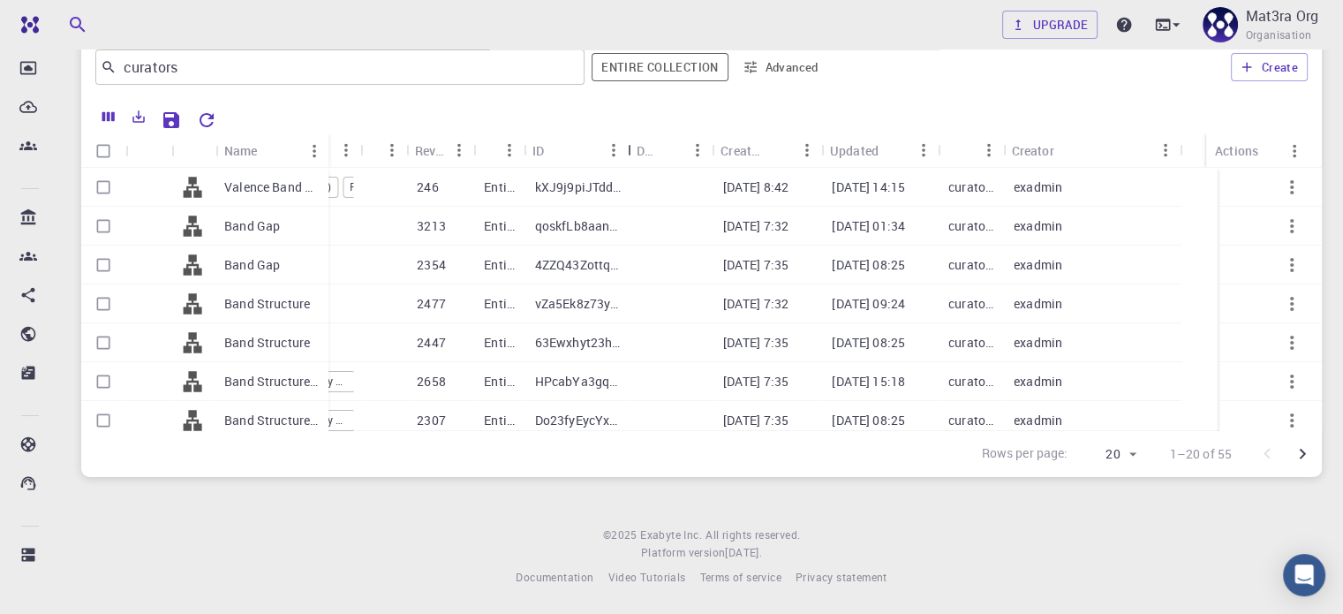
drag, startPoint x: 666, startPoint y: 148, endPoint x: 633, endPoint y: 147, distance: 33.6
click at [633, 147] on div "ID" at bounding box center [630, 150] width 18 height 34
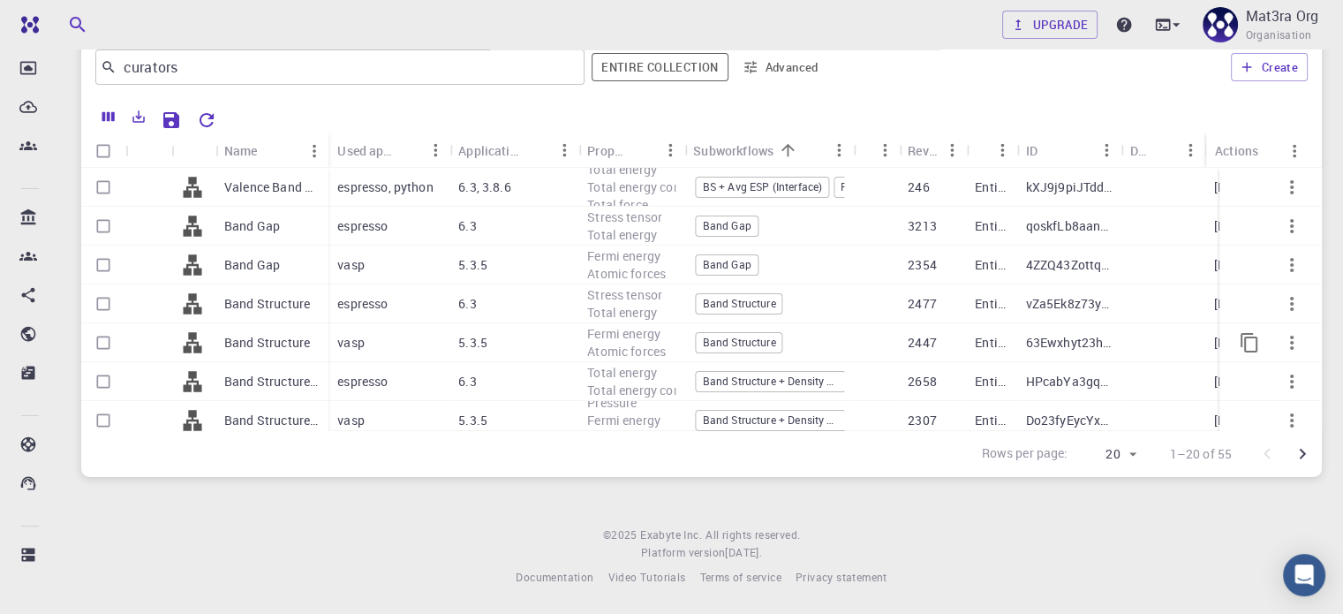
scroll to position [0, 0]
